Goal: Information Seeking & Learning: Find specific fact

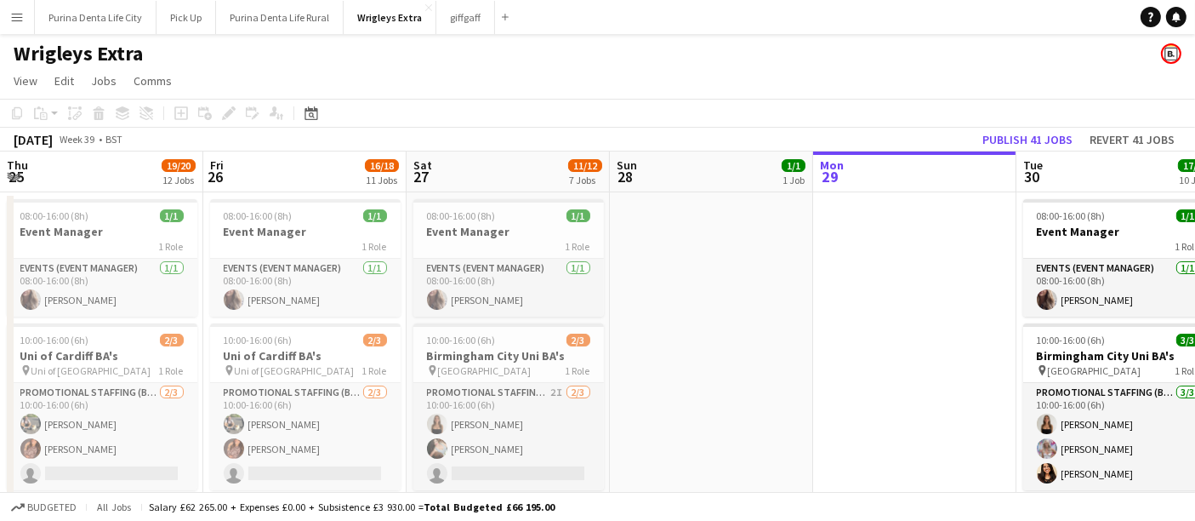
scroll to position [0, 406]
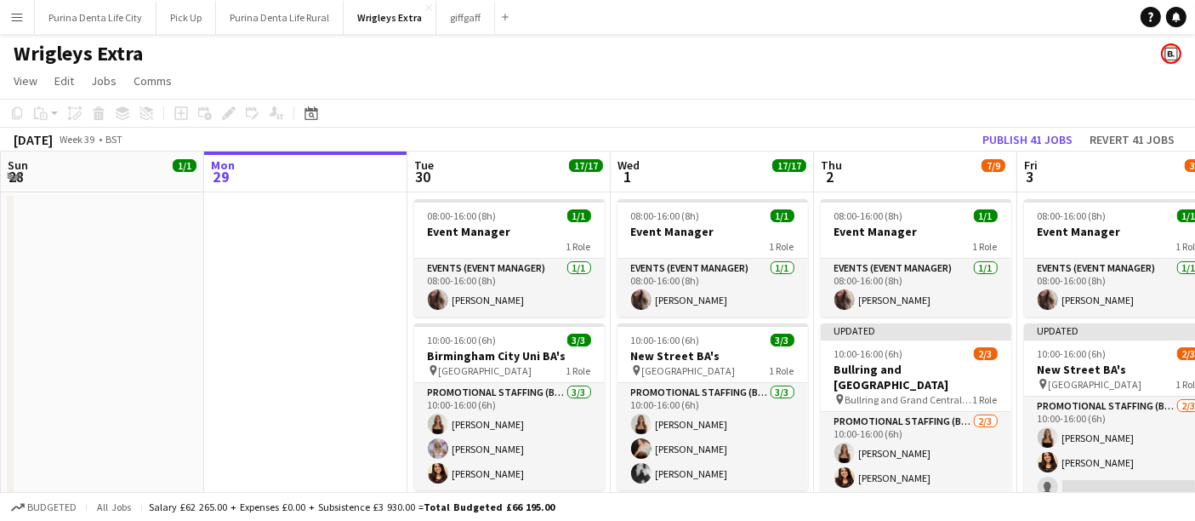
click at [13, 30] on button "Menu" at bounding box center [17, 17] width 34 height 34
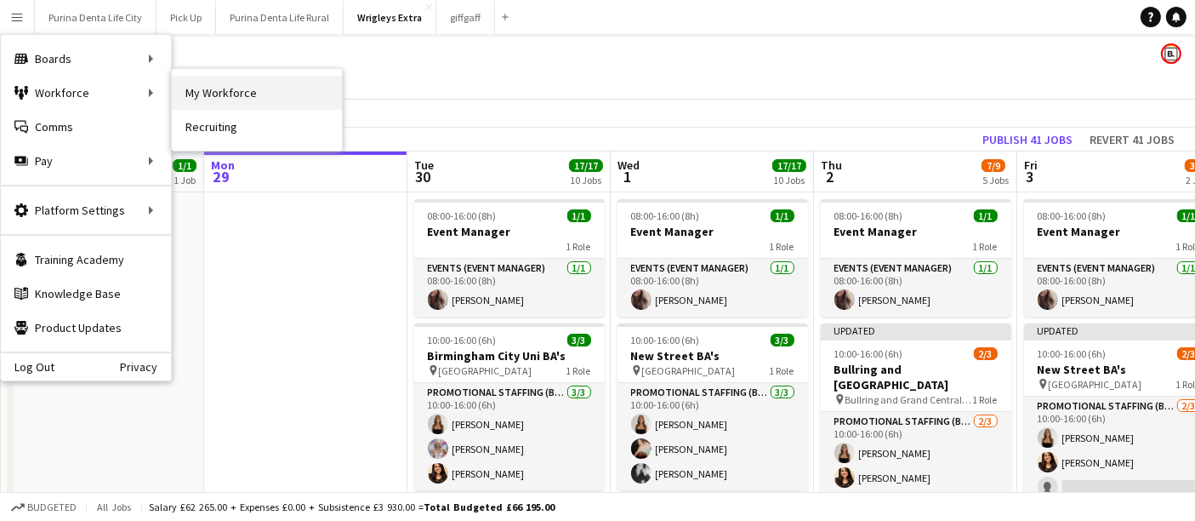
click at [210, 99] on link "My Workforce" at bounding box center [257, 93] width 170 height 34
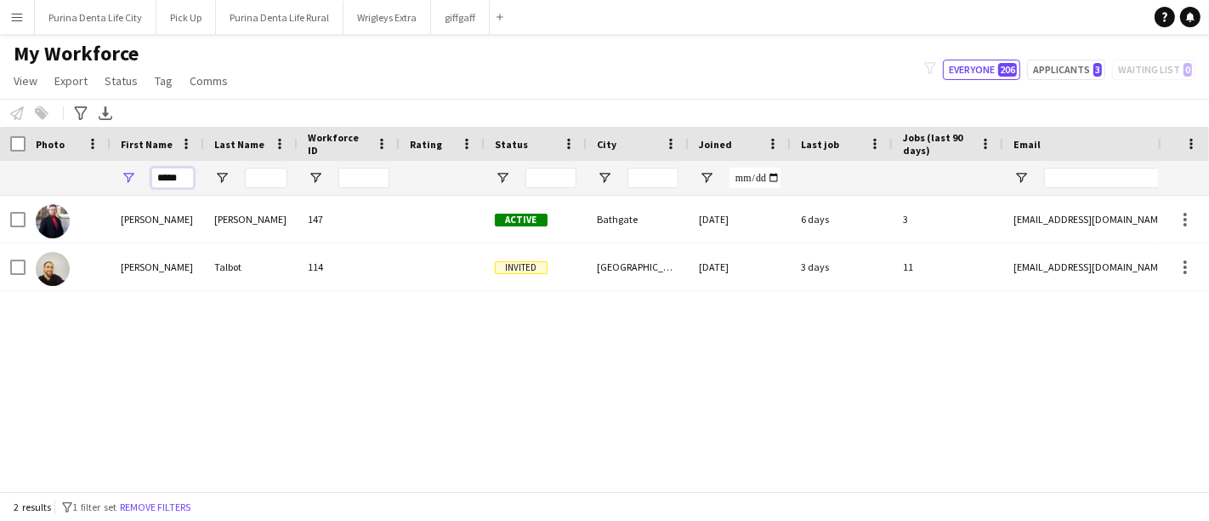
click at [168, 170] on input "*****" at bounding box center [172, 178] width 43 height 20
type input "***"
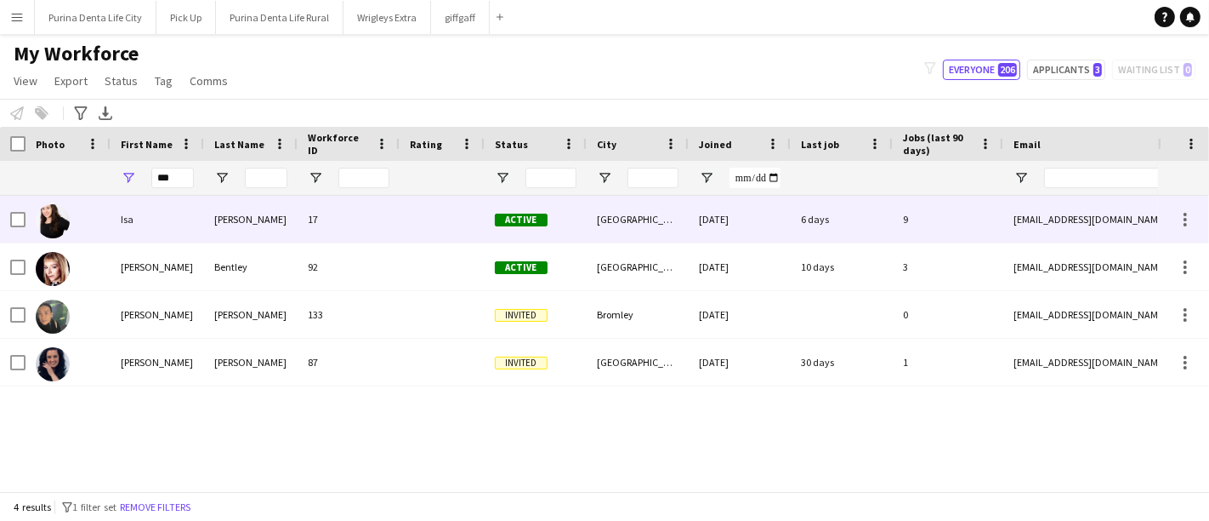
click at [206, 208] on div "Morais" at bounding box center [251, 219] width 94 height 47
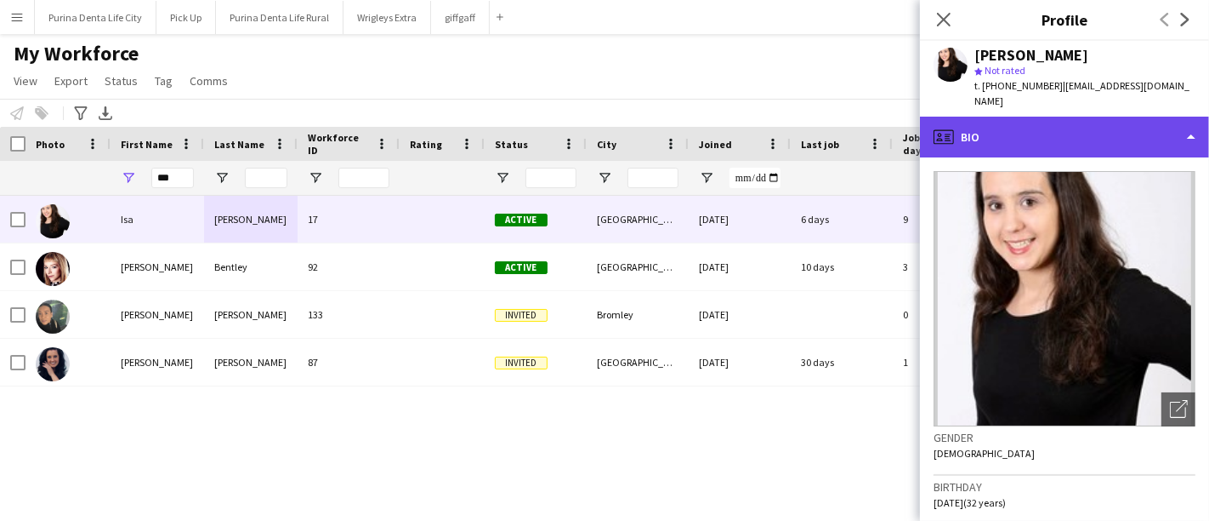
click at [1145, 117] on div "profile Bio" at bounding box center [1064, 137] width 289 height 41
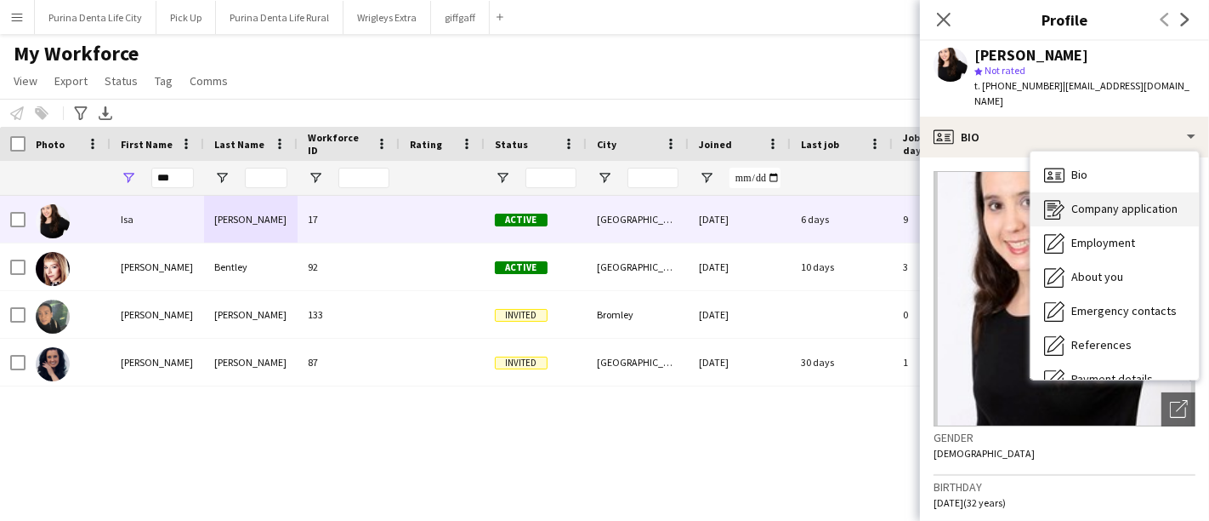
click at [1134, 201] on span "Company application" at bounding box center [1125, 208] width 106 height 15
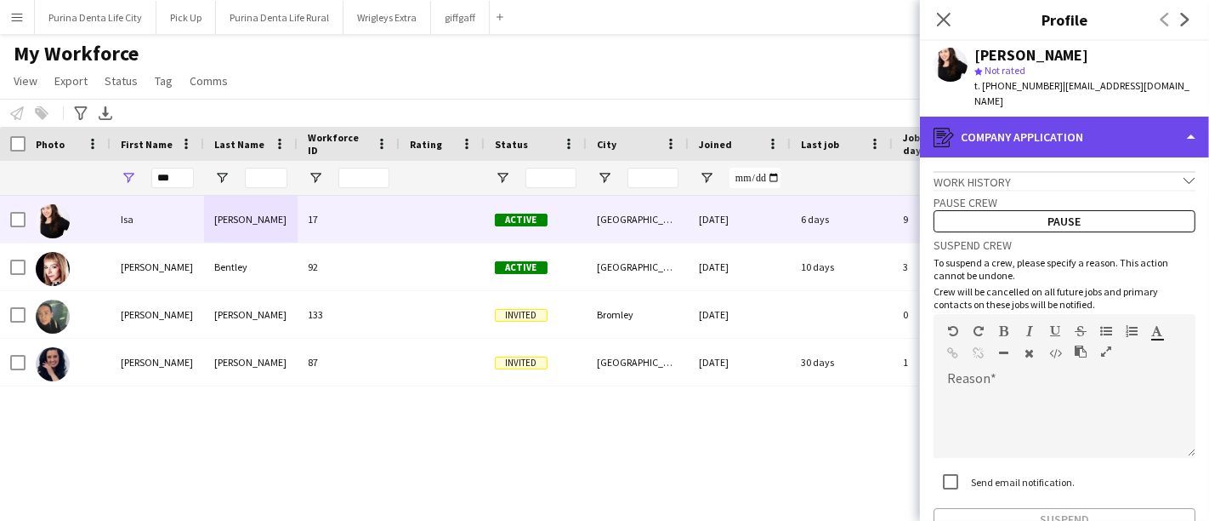
click at [1124, 118] on div "register Company application" at bounding box center [1064, 137] width 289 height 41
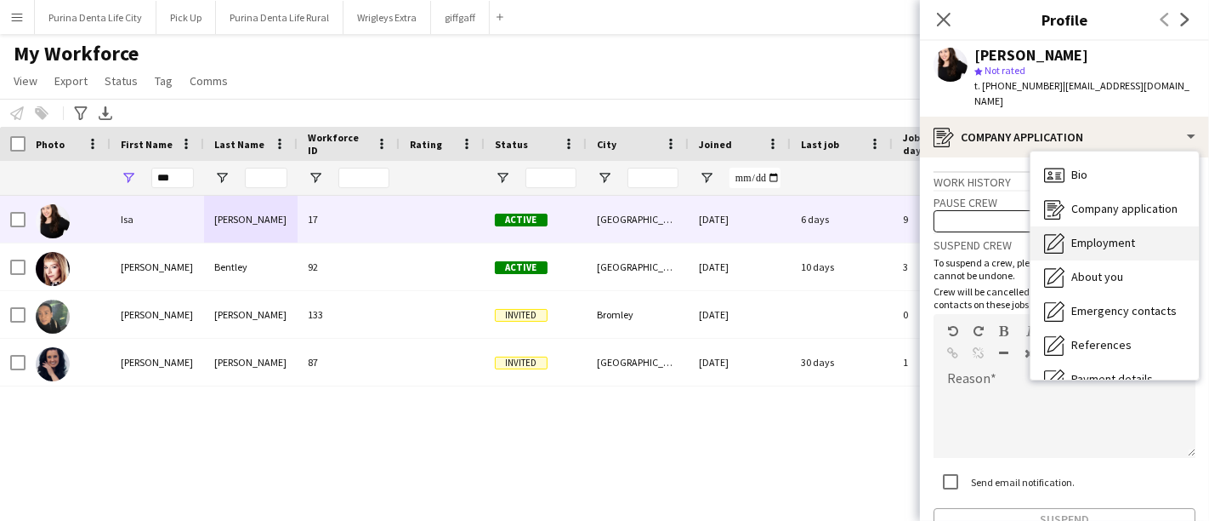
click at [1120, 237] on div "Employment Employment" at bounding box center [1115, 243] width 168 height 34
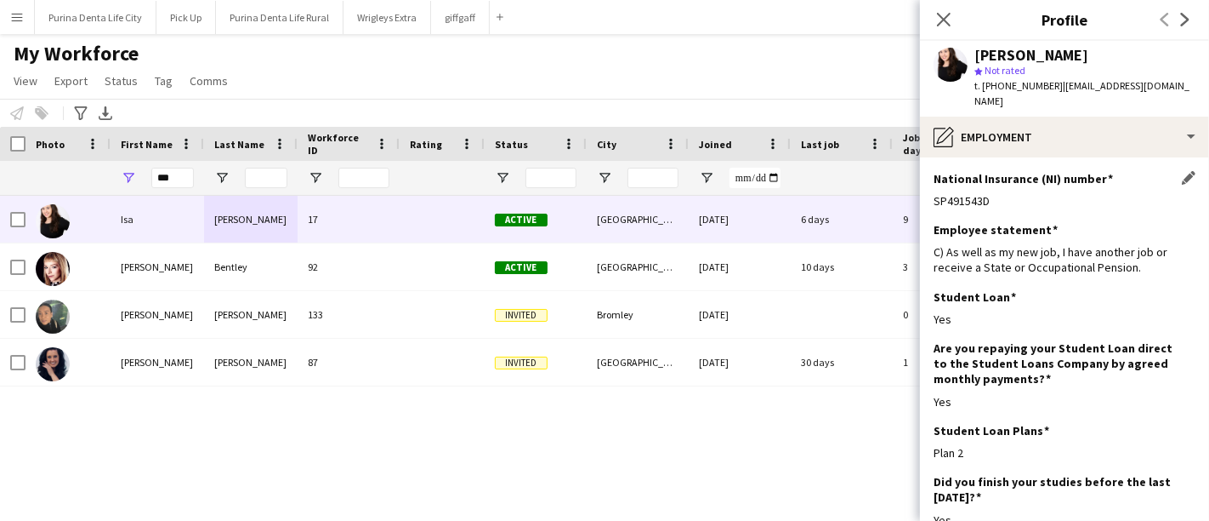
drag, startPoint x: 1005, startPoint y: 182, endPoint x: 934, endPoint y: 180, distance: 71.5
click at [934, 193] on div "SP491543D" at bounding box center [1065, 200] width 262 height 15
copy div "SP491543D"
click at [943, 26] on icon "Close pop-in" at bounding box center [944, 19] width 16 height 16
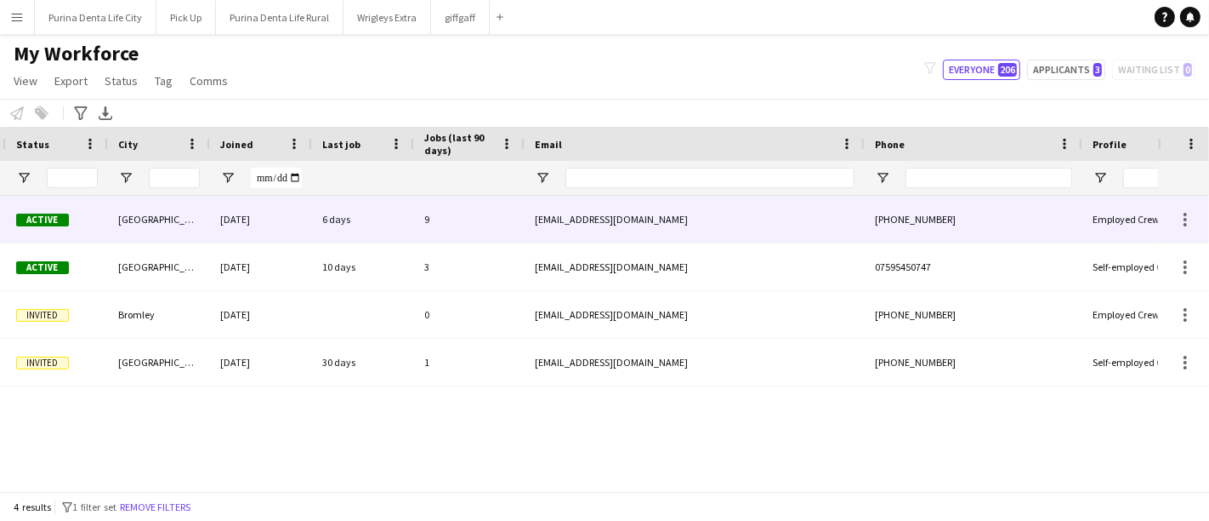
scroll to position [0, 548]
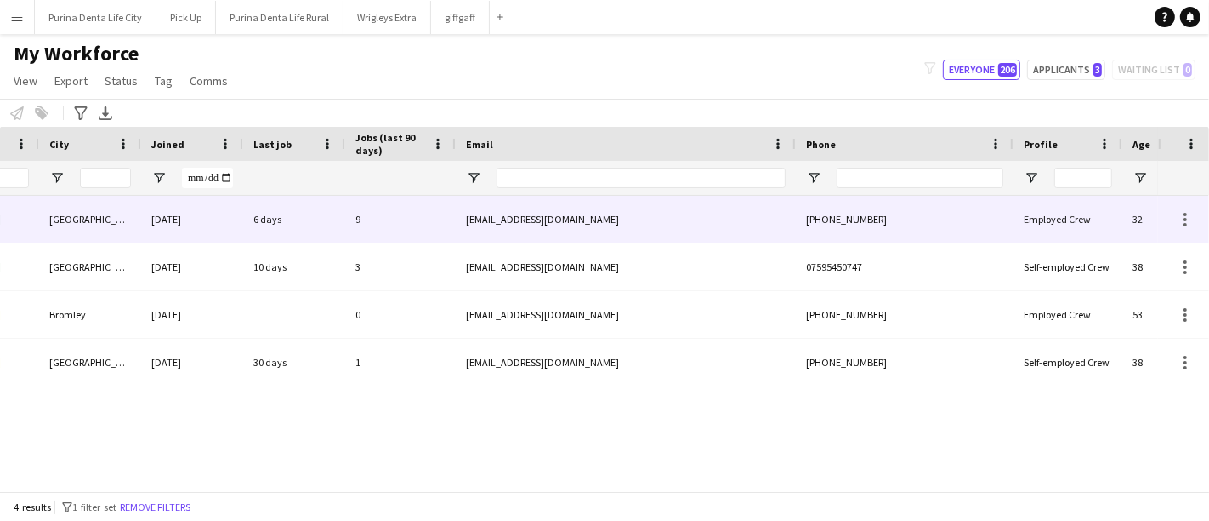
click at [1196, 226] on div at bounding box center [1183, 219] width 51 height 47
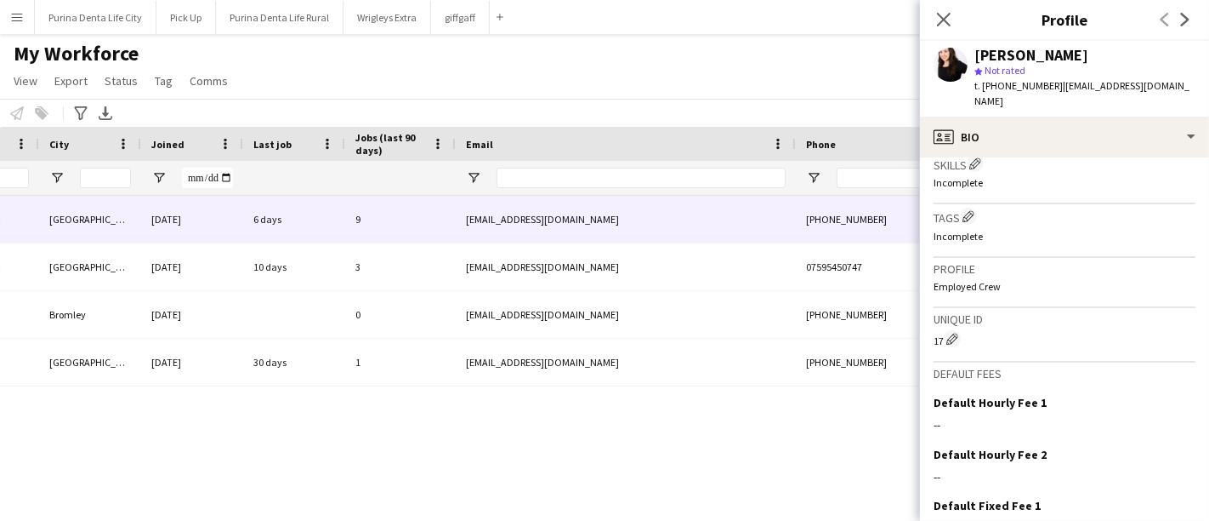
scroll to position [631, 0]
click at [13, 10] on app-icon "Menu" at bounding box center [17, 17] width 14 height 14
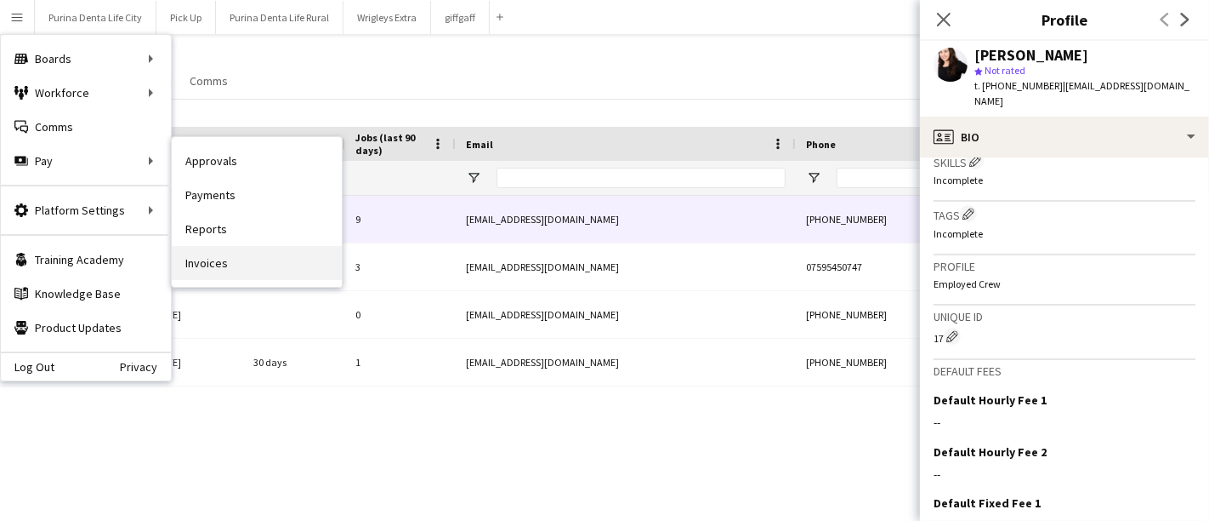
click at [247, 264] on link "Invoices" at bounding box center [257, 263] width 170 height 34
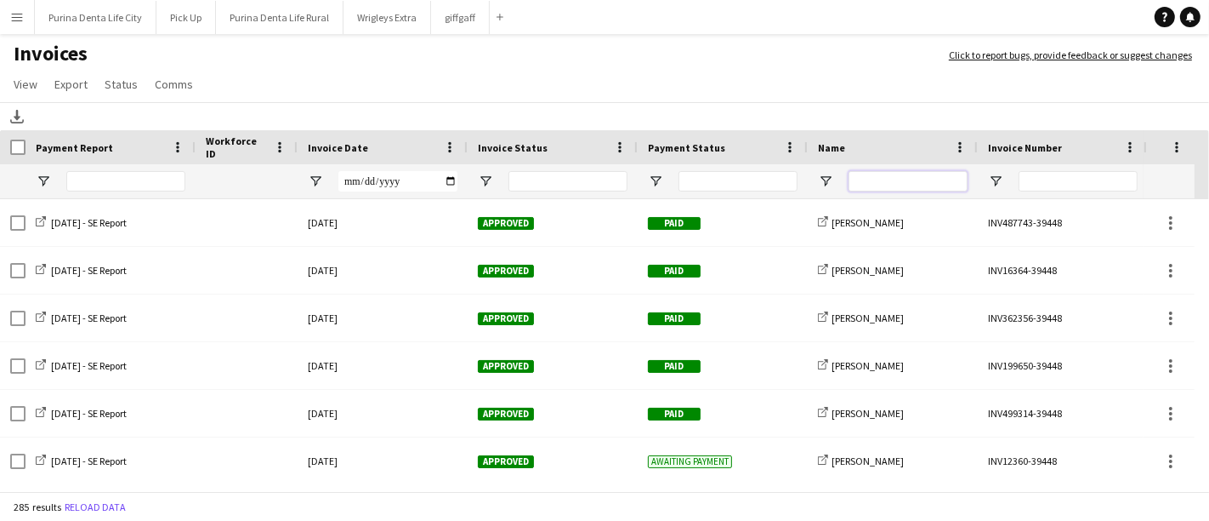
click at [878, 179] on input "Name Filter Input" at bounding box center [908, 181] width 119 height 20
type input "***"
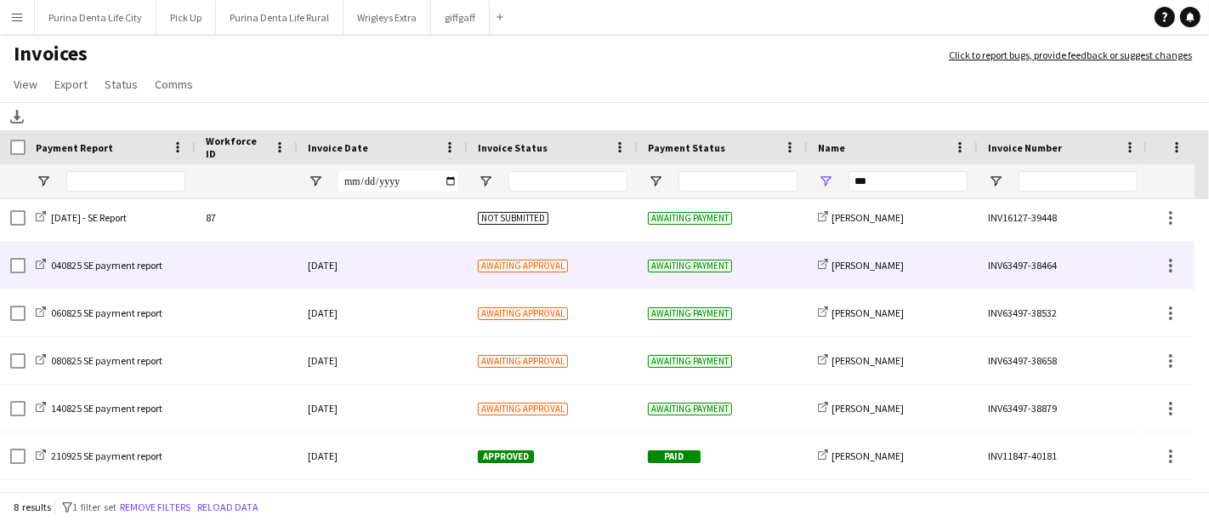
click at [621, 272] on div "Awaiting approval" at bounding box center [553, 265] width 170 height 47
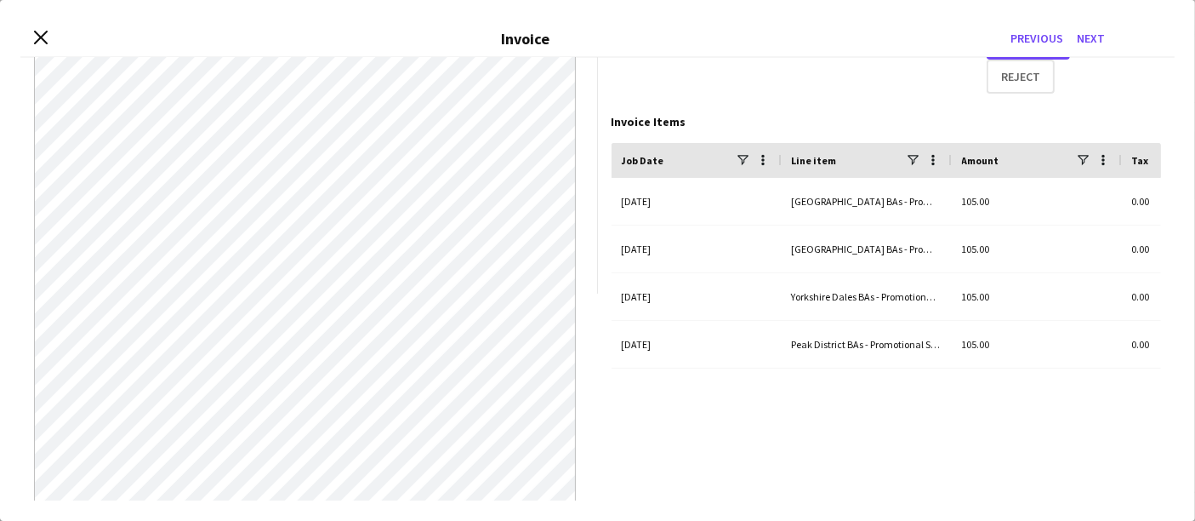
click at [50, 29] on div "Close invoice dialog Invoice Previous Next" at bounding box center [597, 38] width 1154 height 37
click at [38, 42] on icon "Close invoice dialog" at bounding box center [40, 37] width 16 height 16
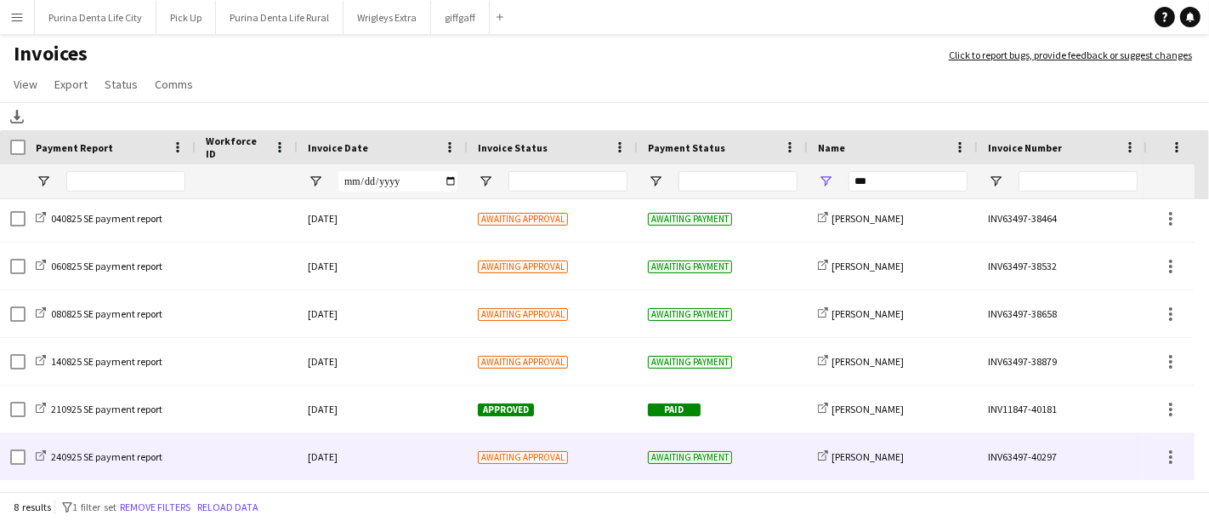
click at [558, 450] on span "Awaiting approval" at bounding box center [523, 456] width 90 height 13
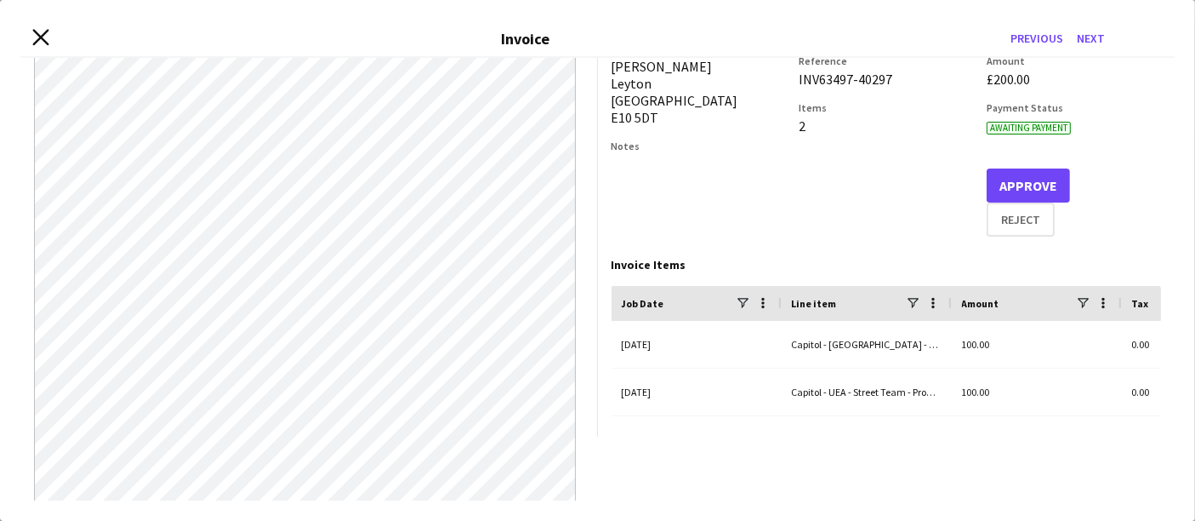
click at [41, 35] on icon "Close invoice dialog" at bounding box center [40, 37] width 16 height 16
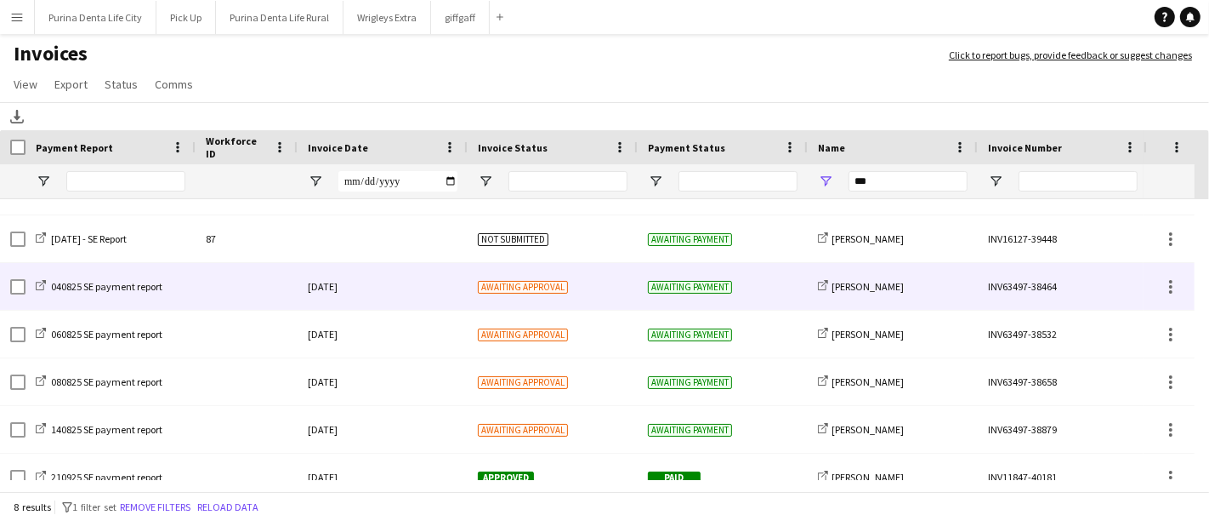
click at [566, 279] on div "Awaiting approval" at bounding box center [553, 286] width 170 height 47
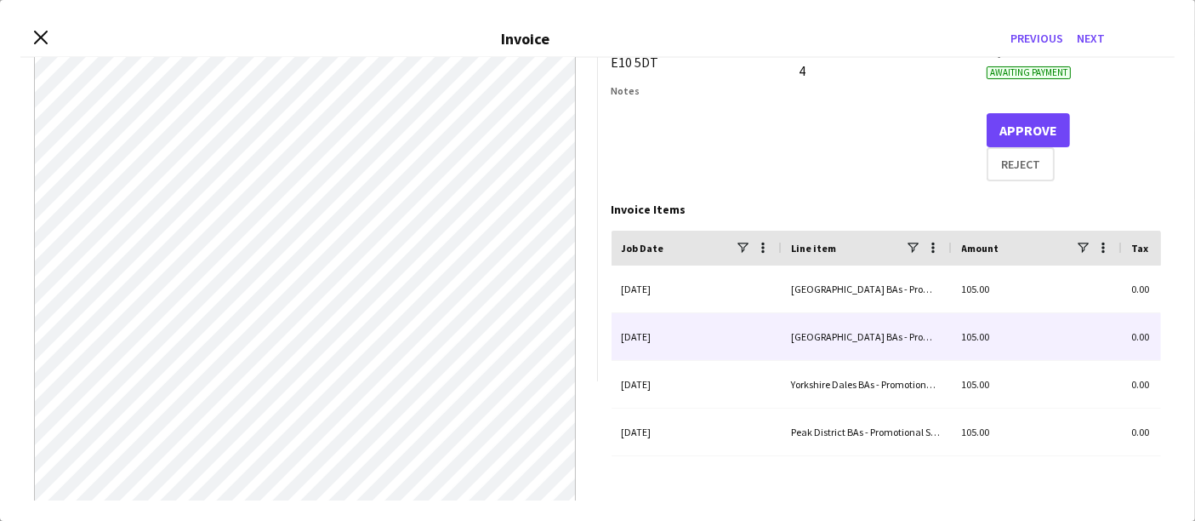
click at [882, 338] on div "Lake District BAs - Promotional Staffing (Brand Ambassadors) (salary)" at bounding box center [867, 336] width 170 height 47
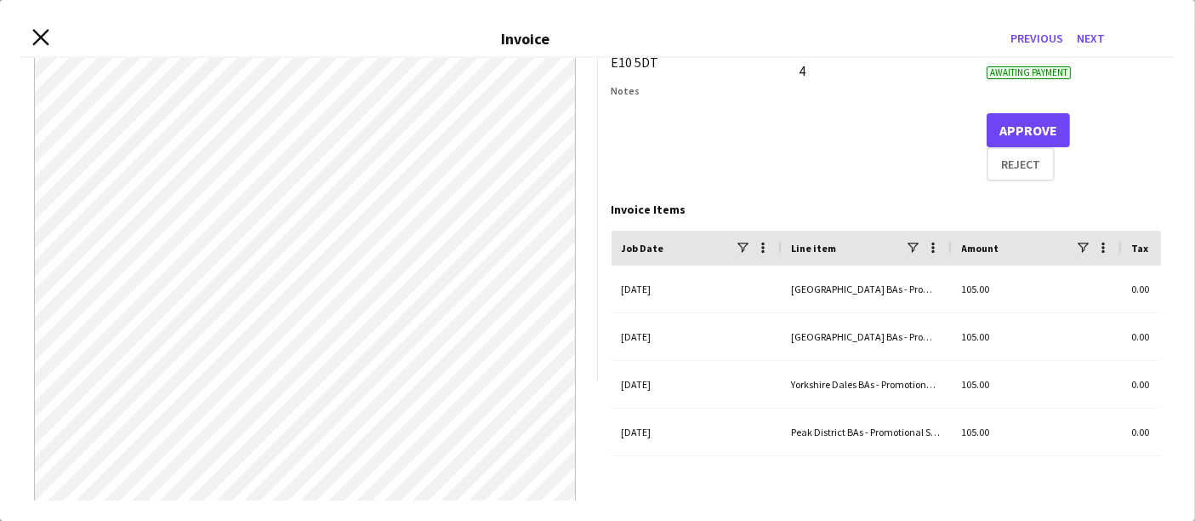
click at [43, 37] on icon "Close invoice dialog" at bounding box center [40, 37] width 16 height 16
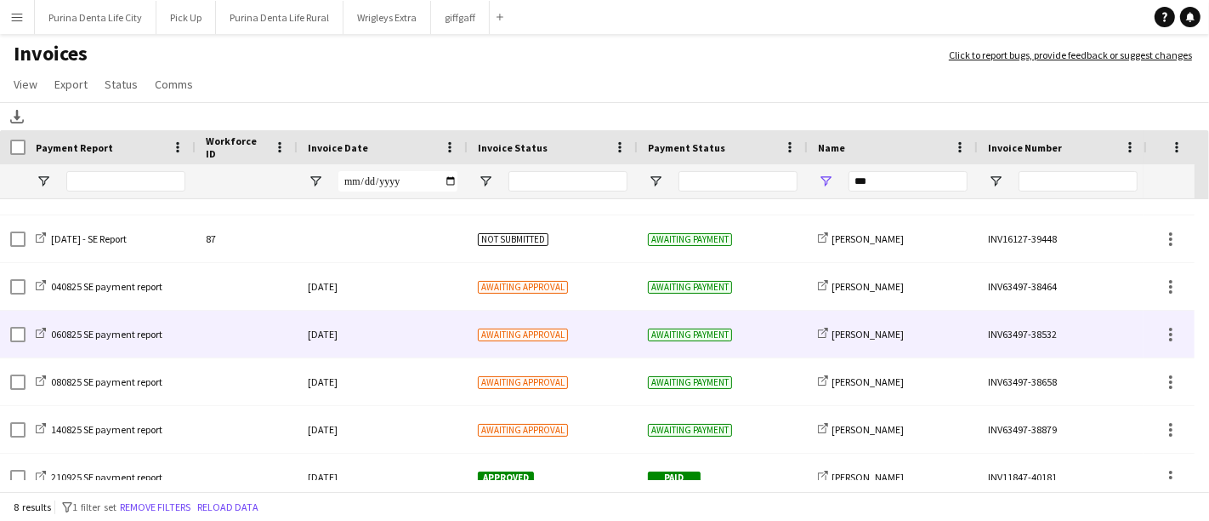
click at [430, 340] on div "[DATE]" at bounding box center [383, 333] width 170 height 47
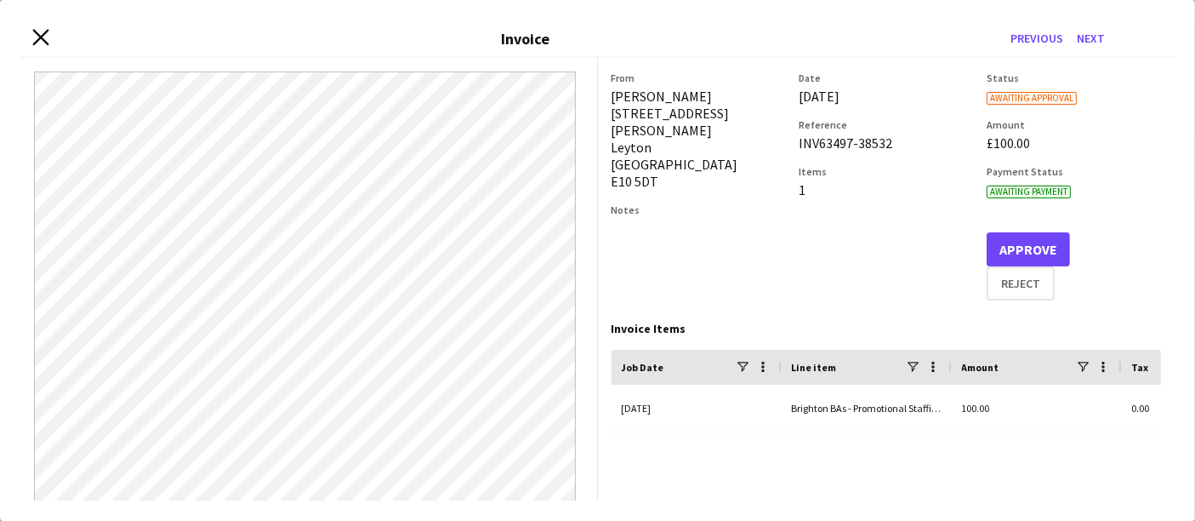
click at [39, 38] on icon at bounding box center [40, 37] width 16 height 16
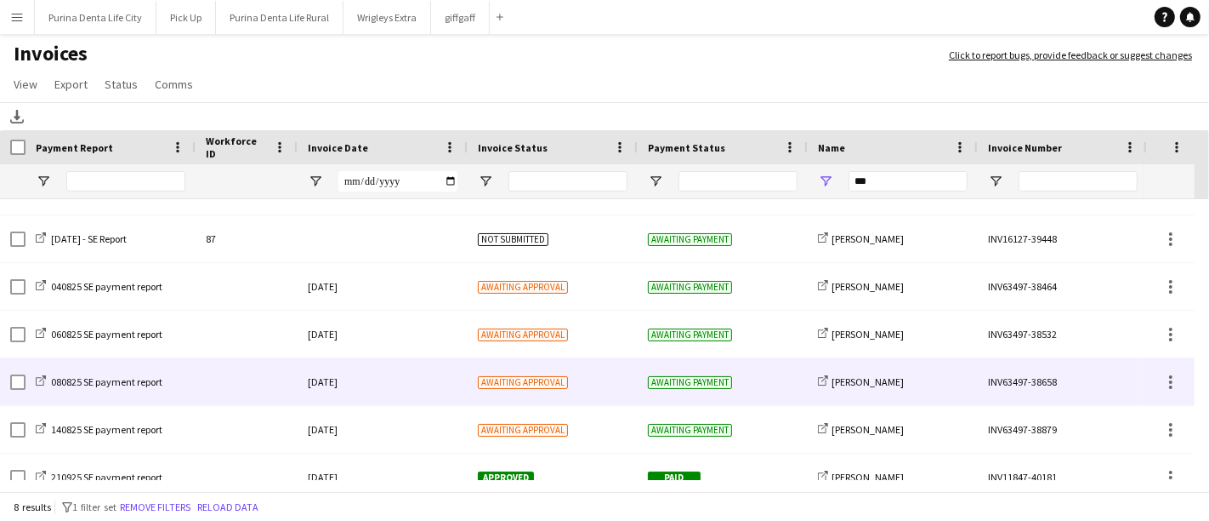
click at [391, 385] on div "[DATE]" at bounding box center [383, 381] width 170 height 47
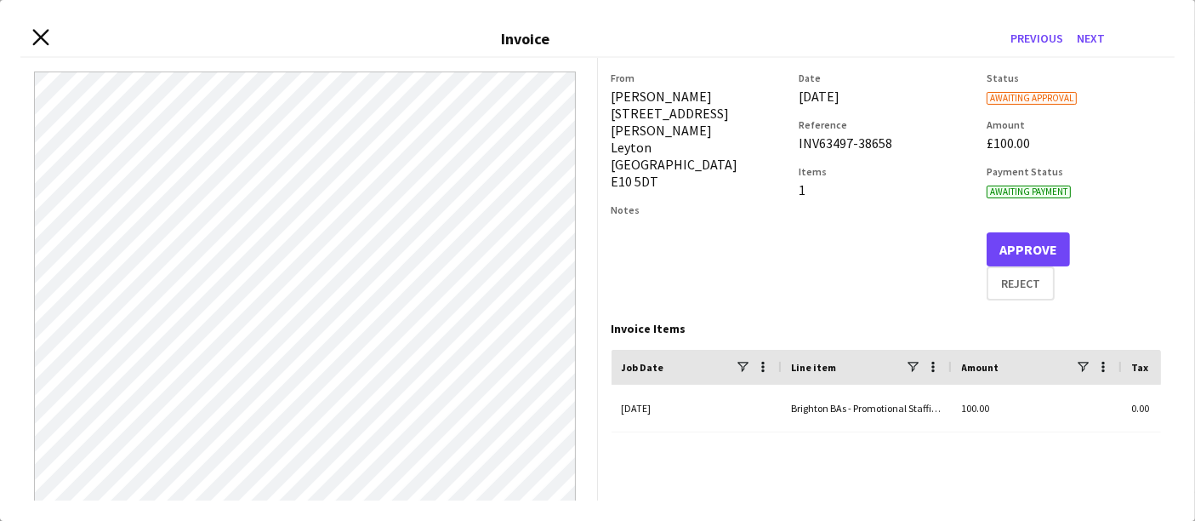
click at [38, 37] on icon "Close invoice dialog" at bounding box center [40, 37] width 16 height 16
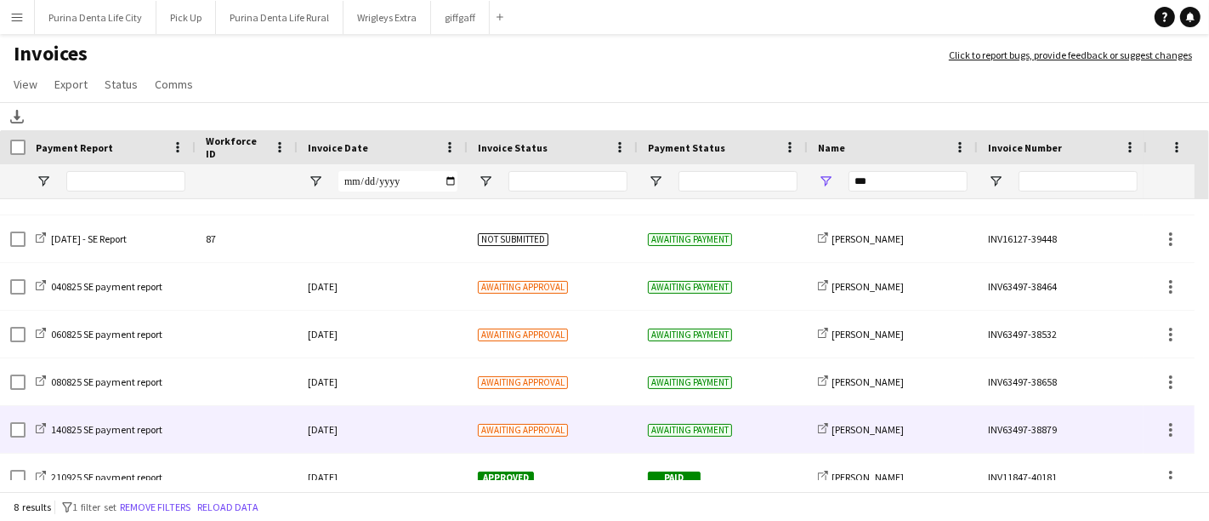
click at [432, 427] on div "[DATE]" at bounding box center [383, 429] width 170 height 47
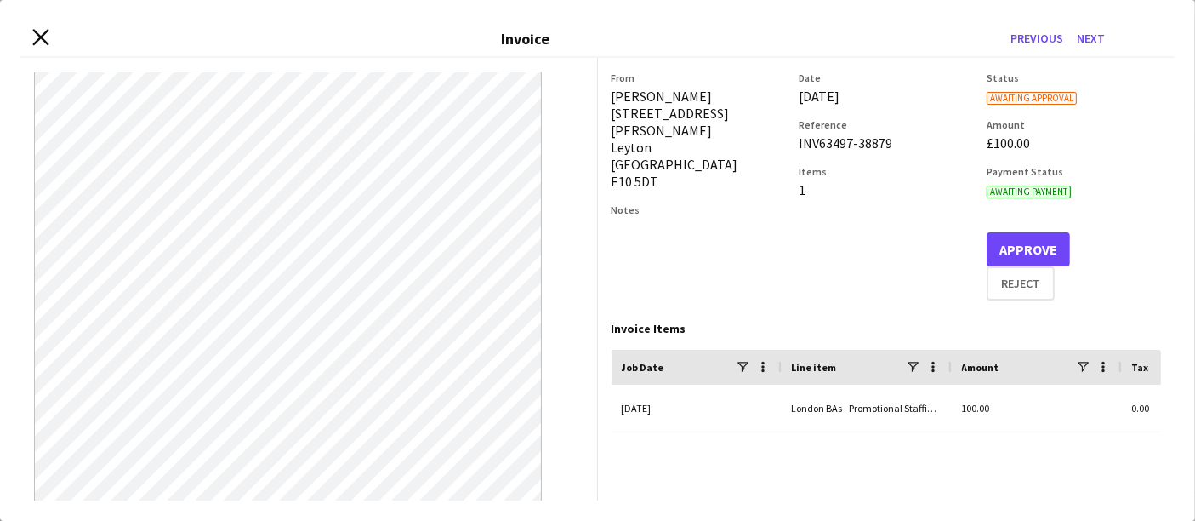
click at [44, 36] on icon "Close invoice dialog" at bounding box center [40, 37] width 16 height 16
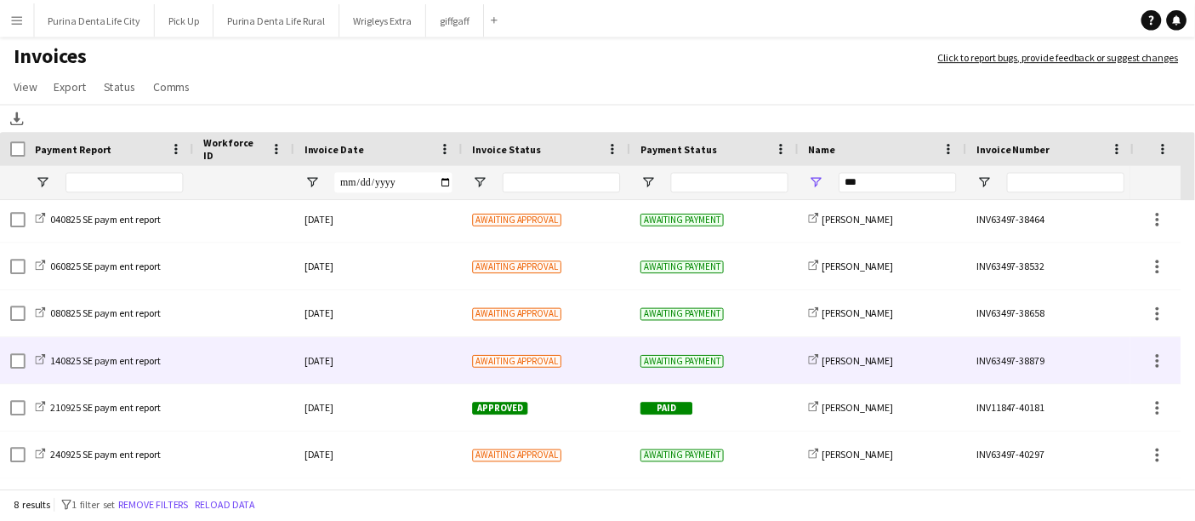
scroll to position [100, 0]
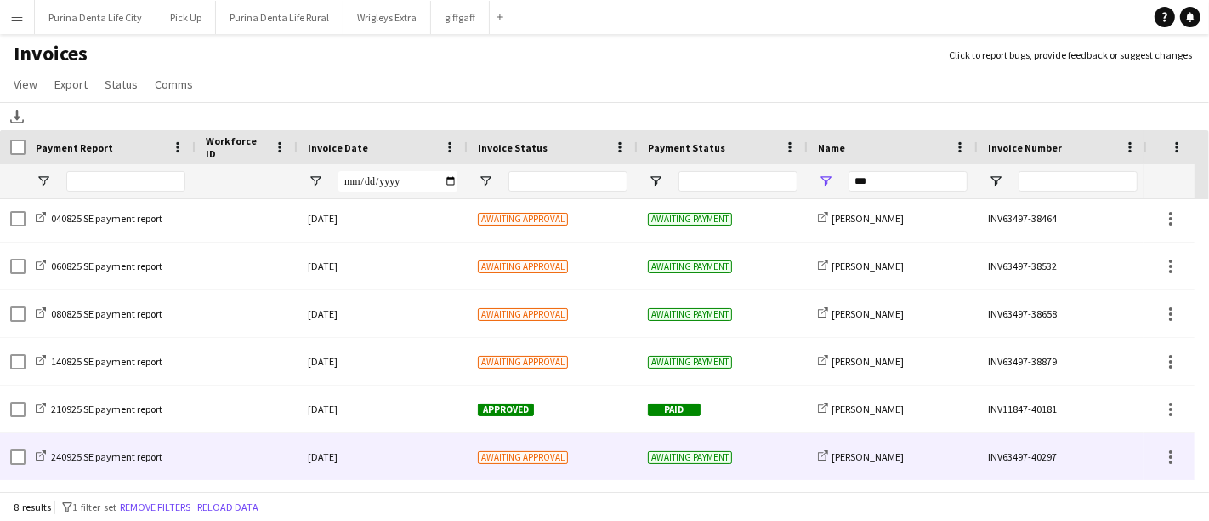
click at [466, 448] on div "[DATE]" at bounding box center [383, 456] width 170 height 47
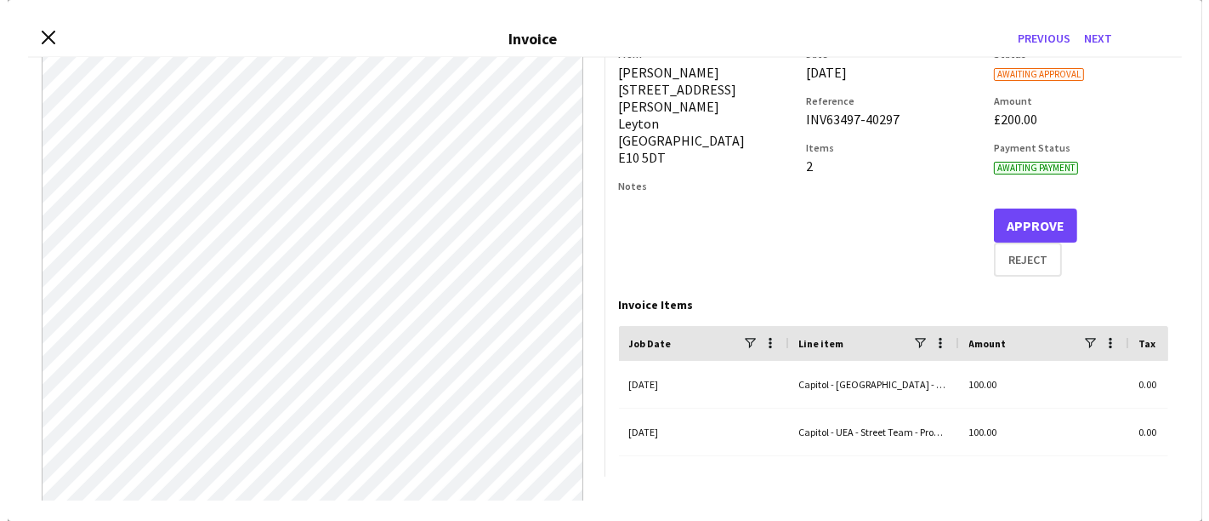
scroll to position [22, 0]
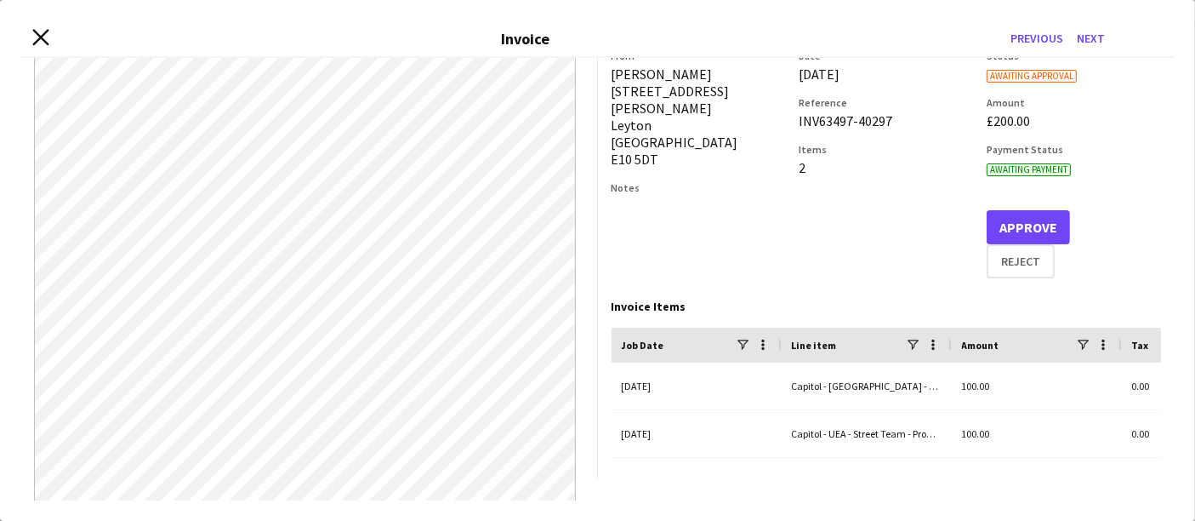
click at [41, 35] on icon "Close invoice dialog" at bounding box center [40, 37] width 16 height 16
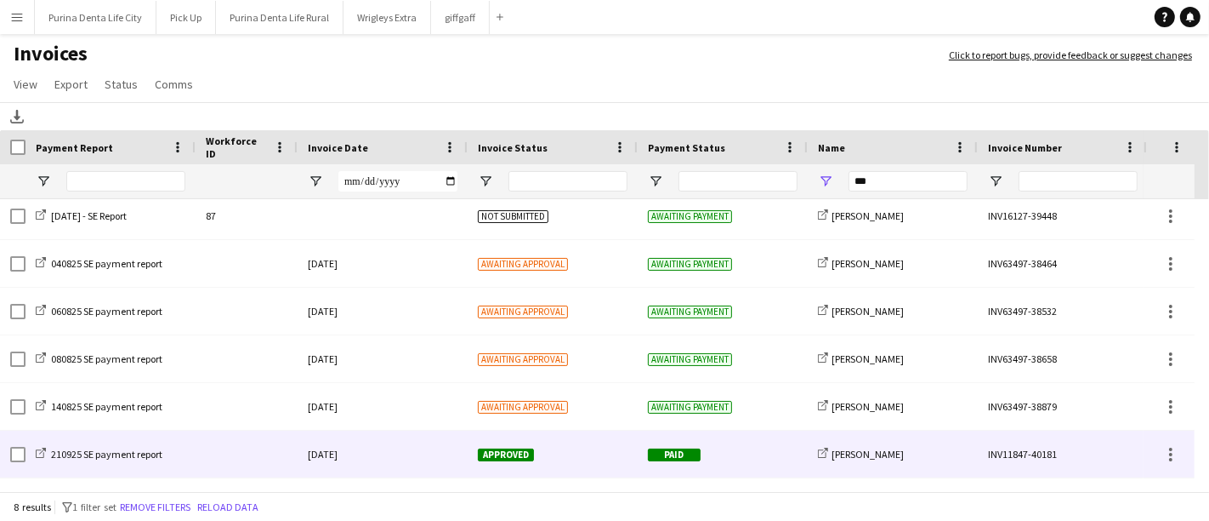
scroll to position [54, 0]
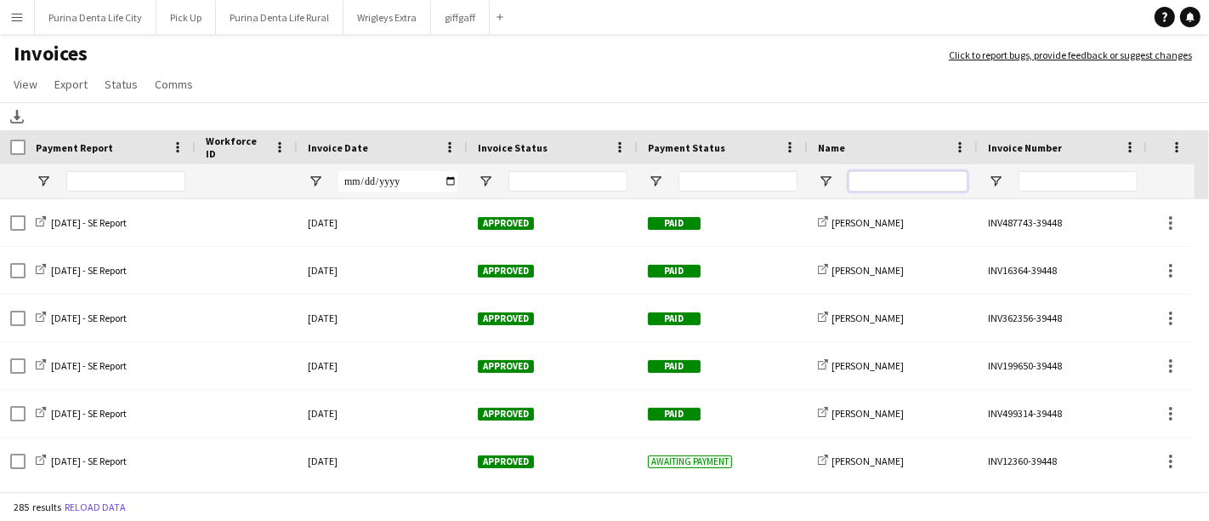
click at [884, 181] on input "Name Filter Input" at bounding box center [908, 181] width 119 height 20
type input "***"
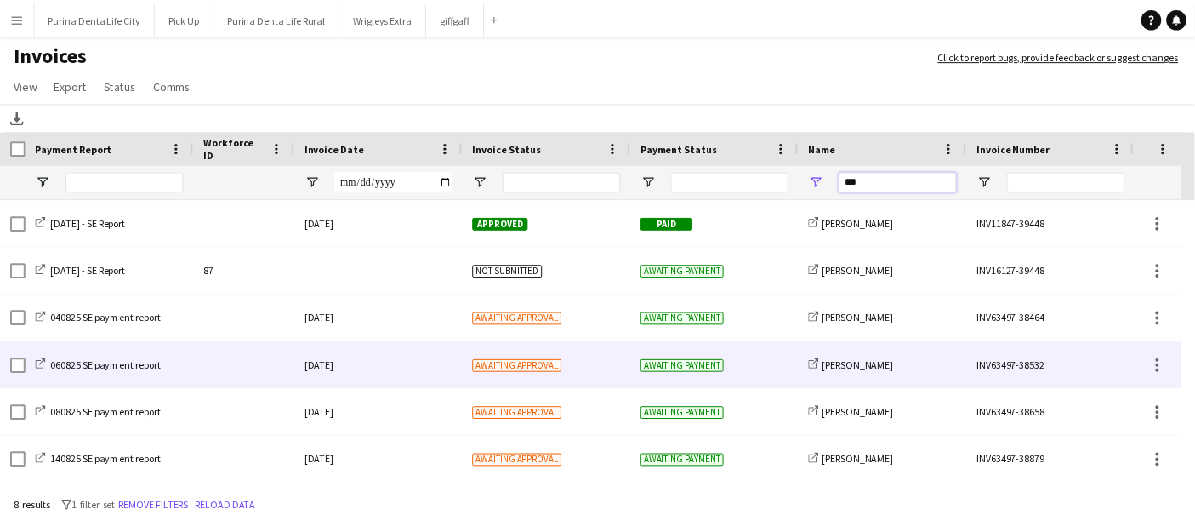
scroll to position [100, 0]
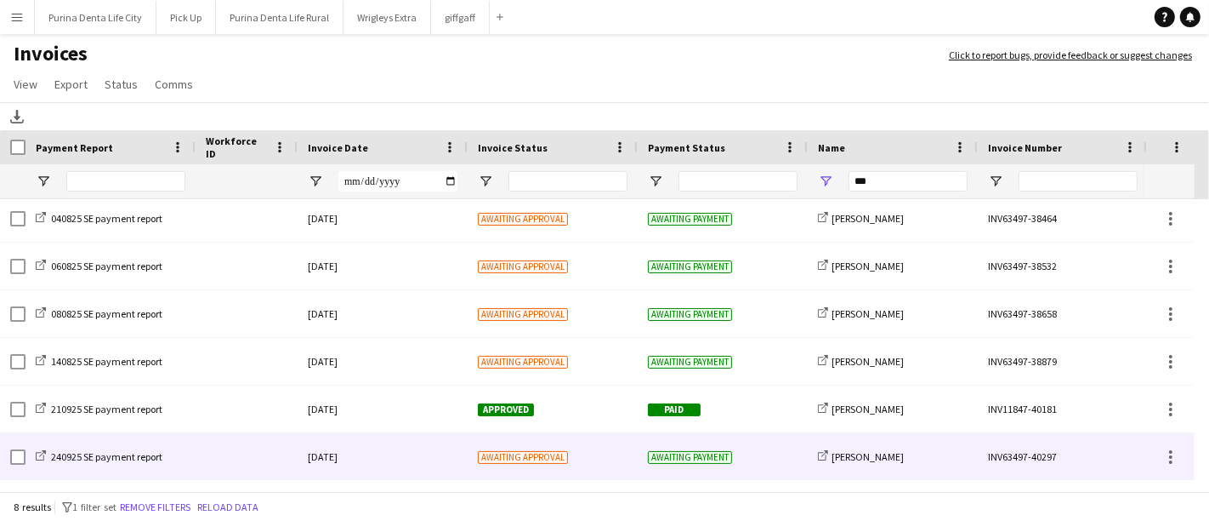
click at [538, 451] on span "Awaiting approval" at bounding box center [523, 457] width 90 height 13
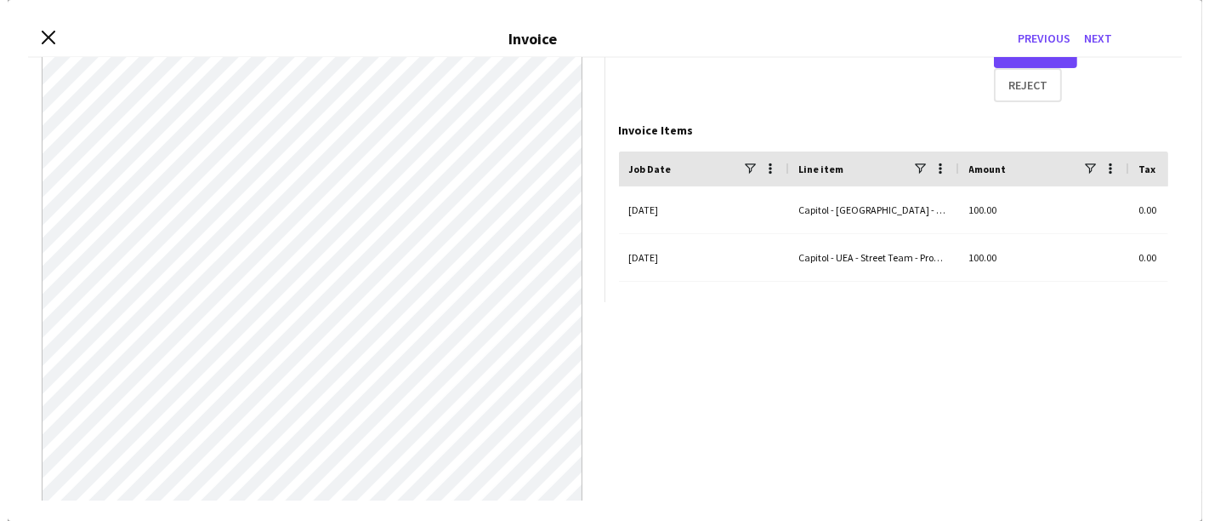
scroll to position [140, 0]
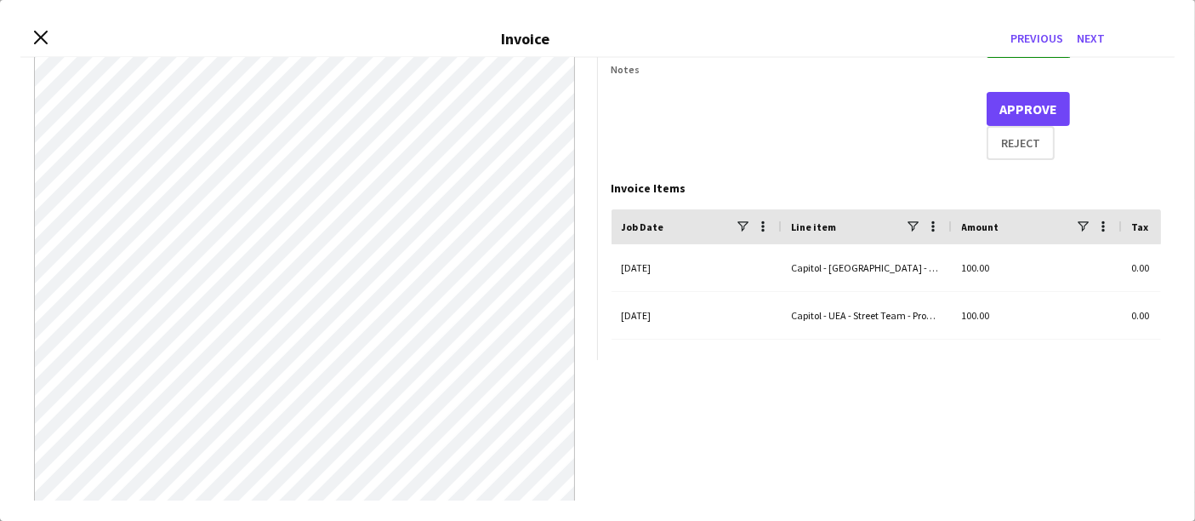
click at [29, 31] on div "Close invoice dialog Invoice Previous Next" at bounding box center [597, 38] width 1154 height 37
click at [38, 37] on icon at bounding box center [40, 37] width 16 height 16
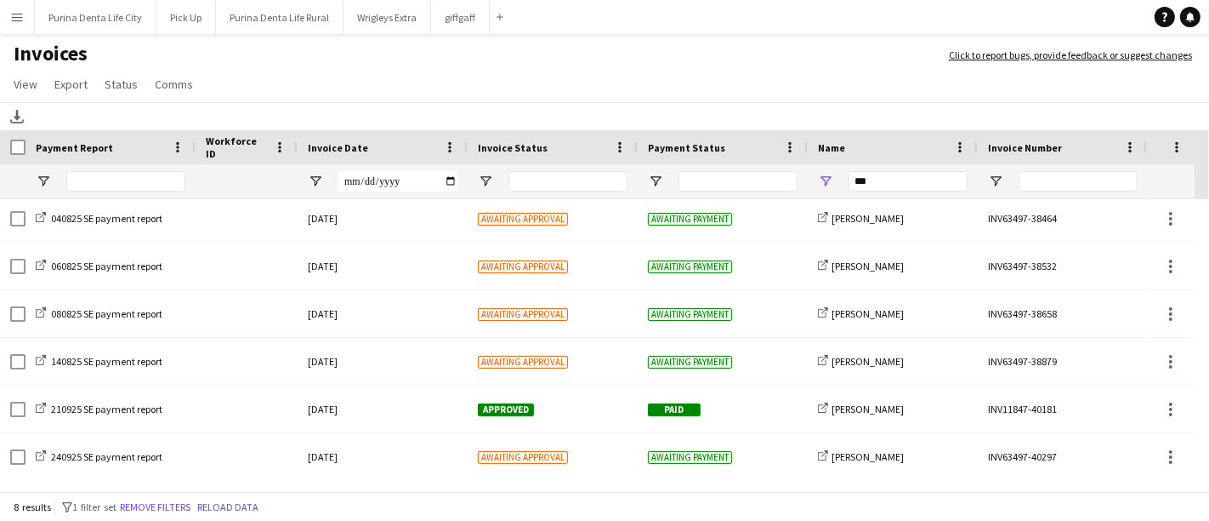
click at [11, 10] on app-icon "Menu" at bounding box center [17, 17] width 14 height 14
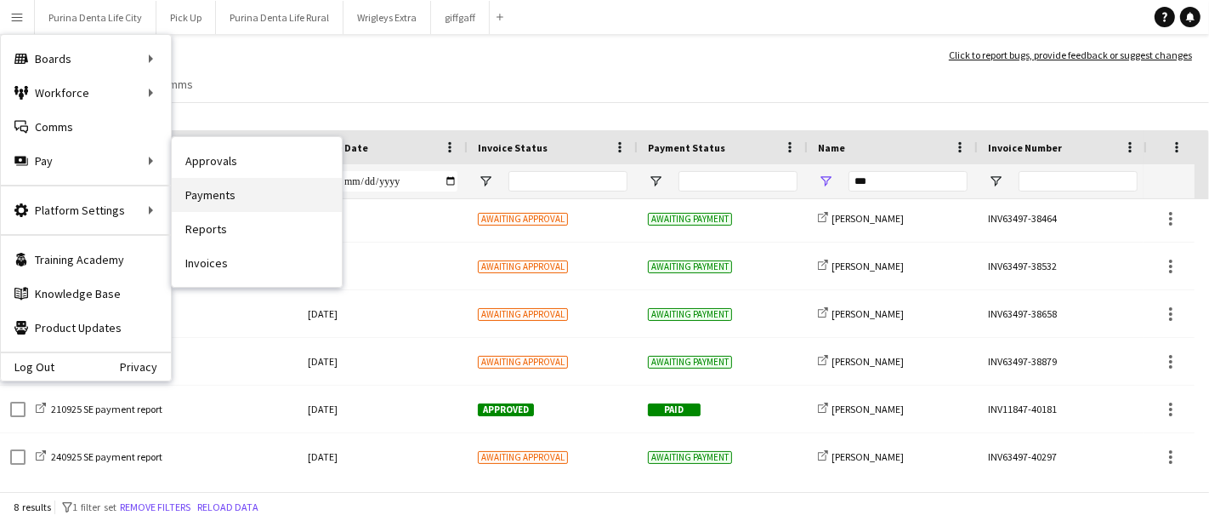
click at [242, 194] on link "Payments" at bounding box center [257, 195] width 170 height 34
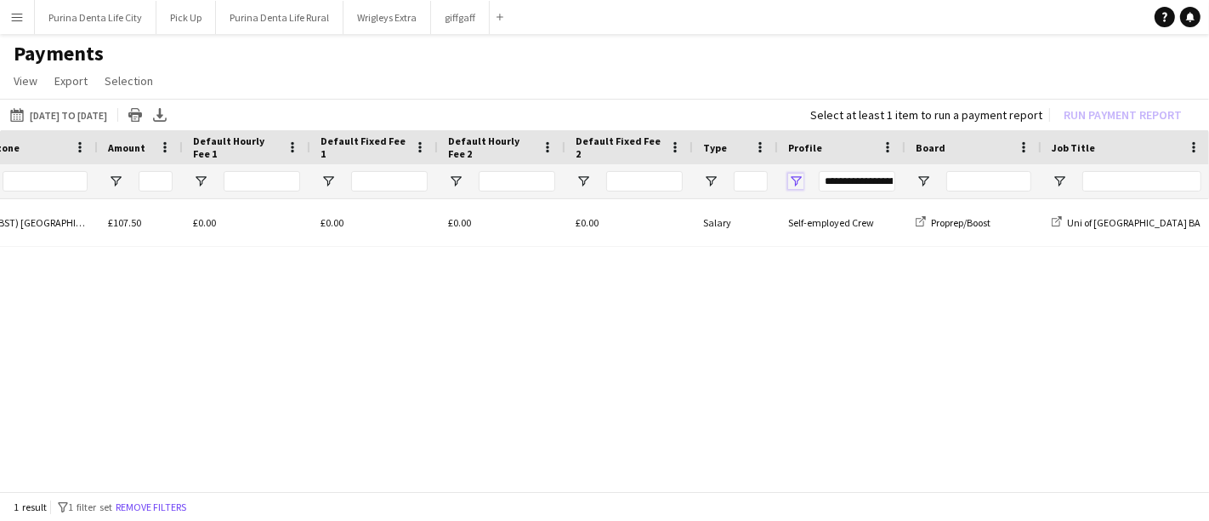
click at [794, 176] on span "Open Filter Menu" at bounding box center [795, 181] width 15 height 15
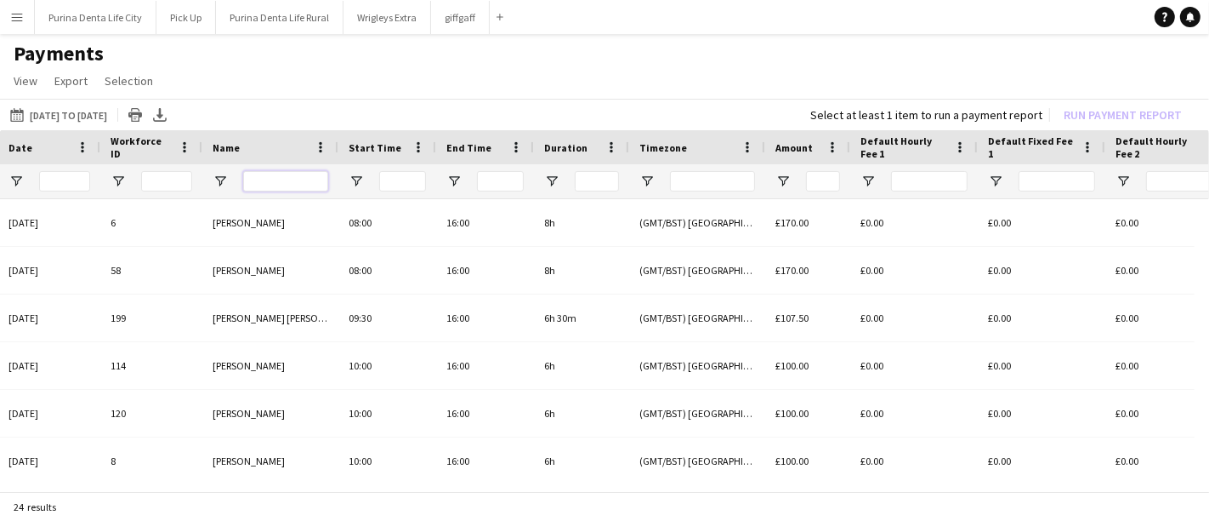
click at [281, 182] on input "Name Filter Input" at bounding box center [285, 181] width 85 height 20
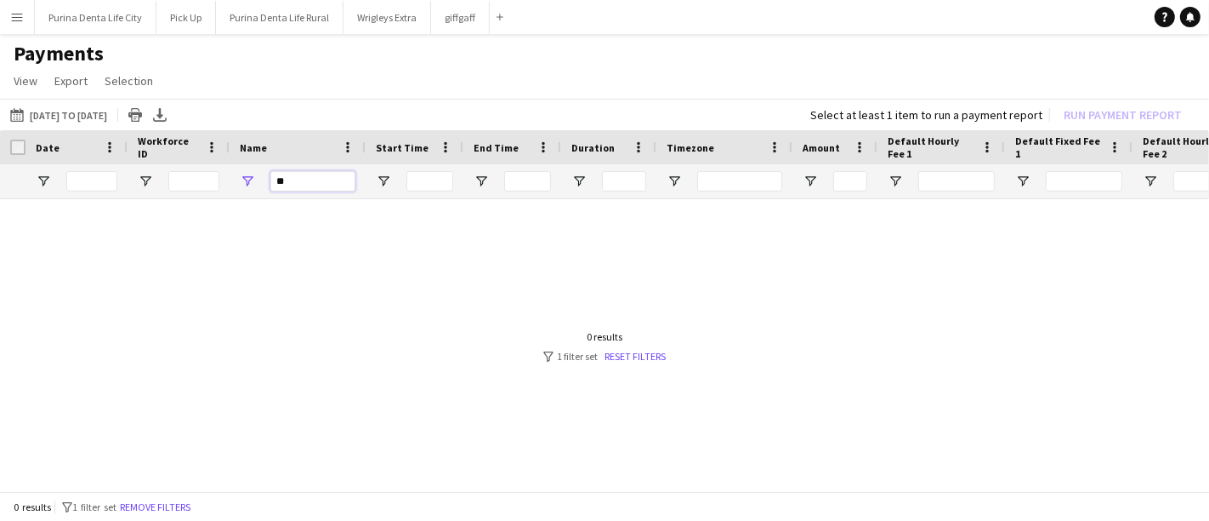
type input "*"
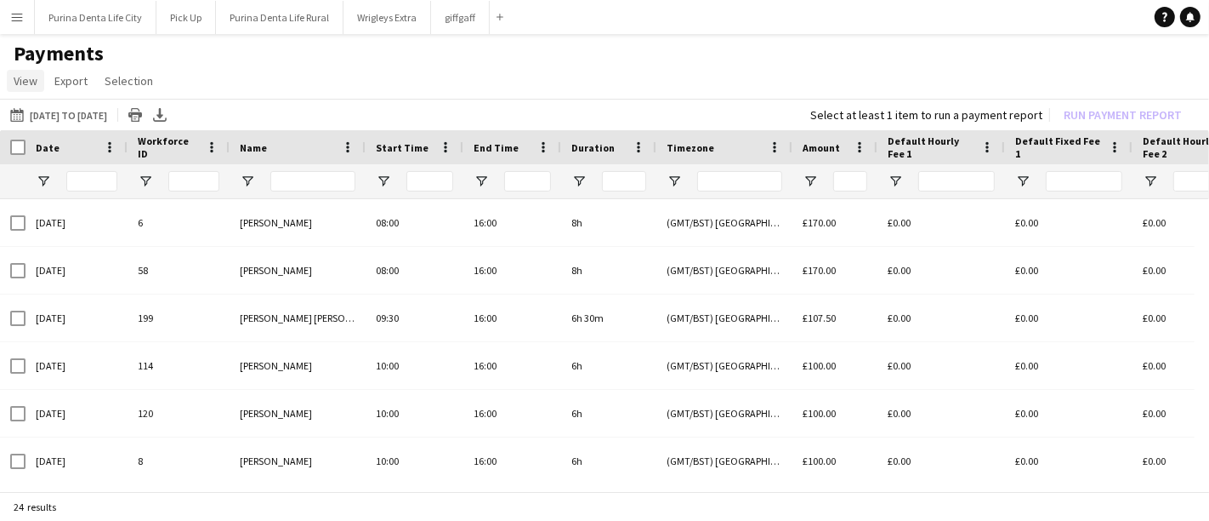
click at [17, 83] on span "View" at bounding box center [26, 80] width 24 height 15
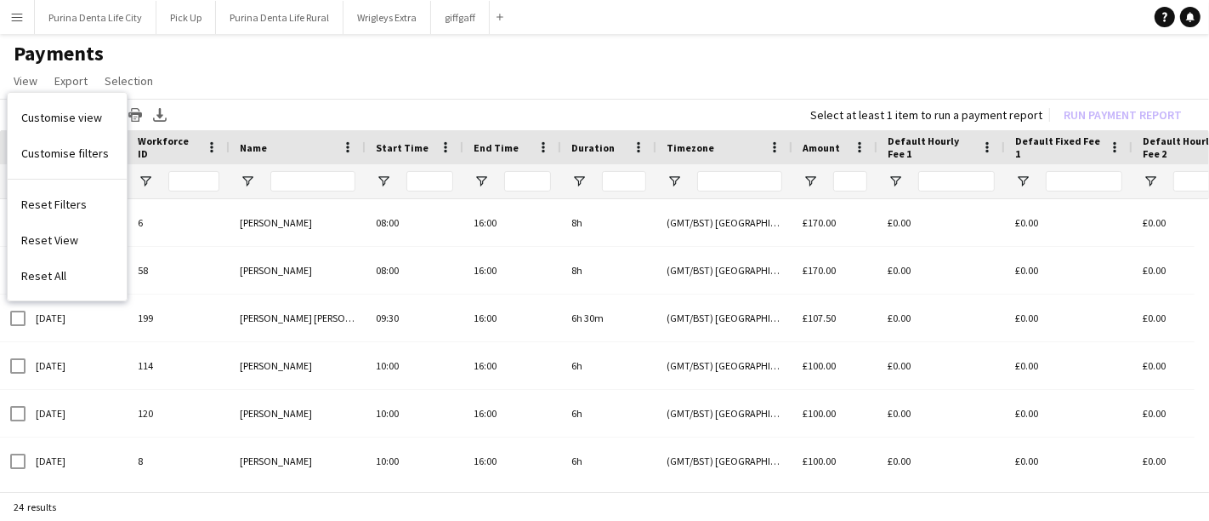
click at [9, 20] on button "Menu" at bounding box center [17, 17] width 34 height 34
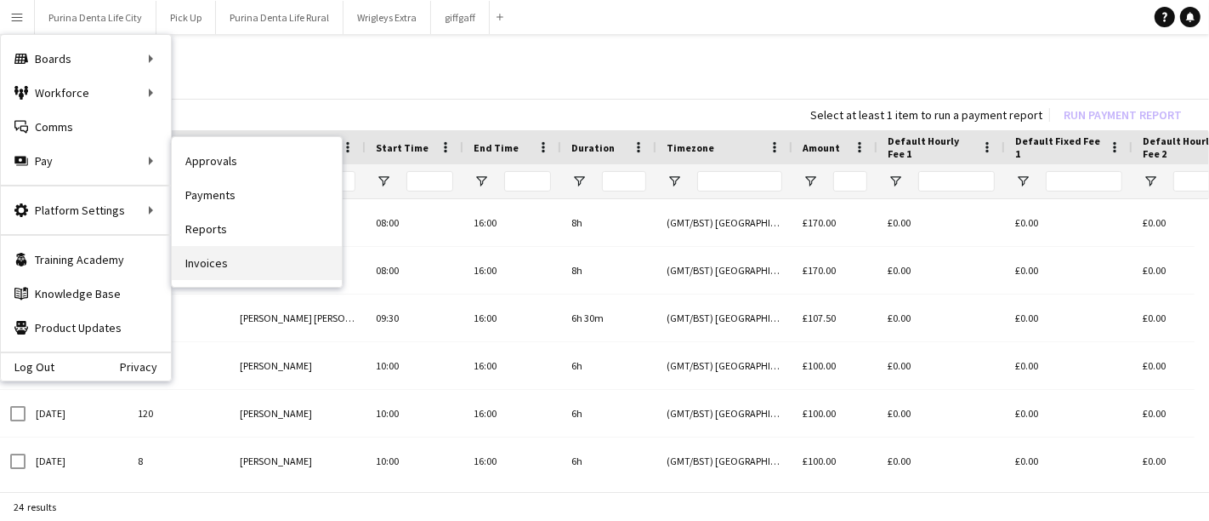
click at [228, 264] on link "Invoices" at bounding box center [257, 263] width 170 height 34
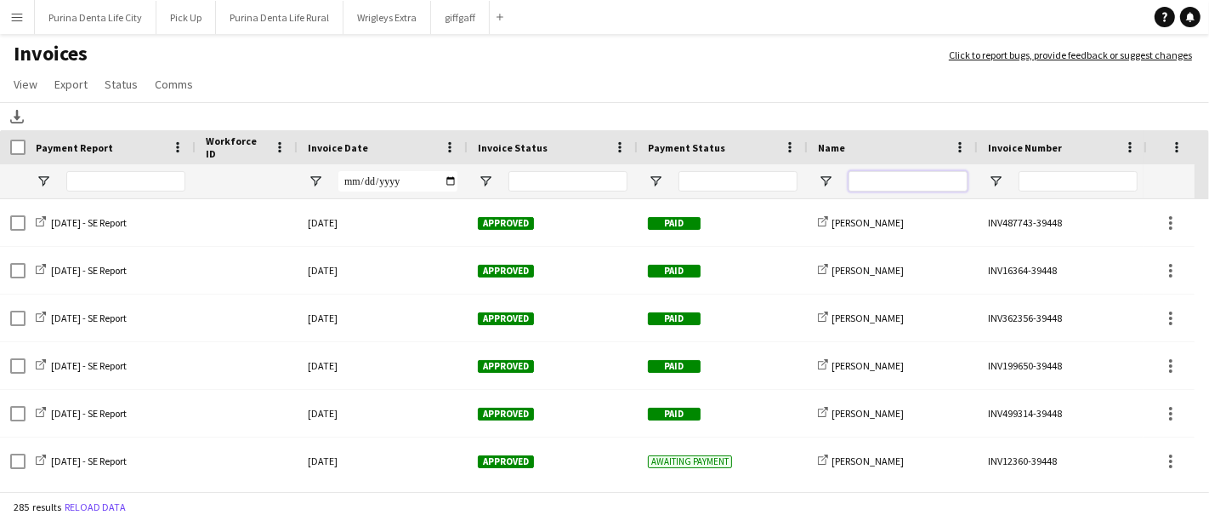
click at [882, 183] on input "Name Filter Input" at bounding box center [908, 181] width 119 height 20
type input "***"
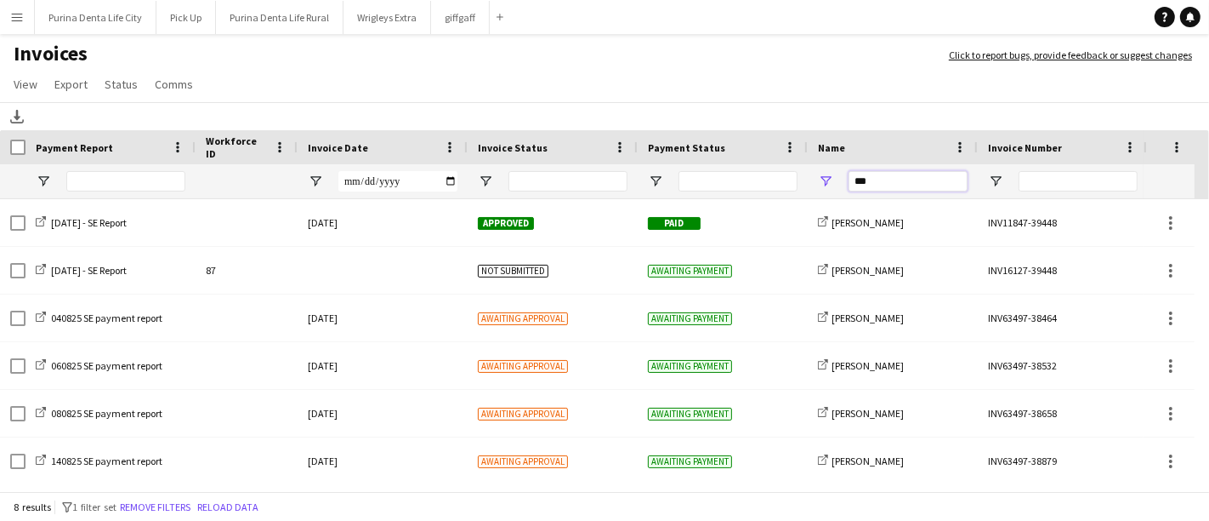
scroll to position [100, 0]
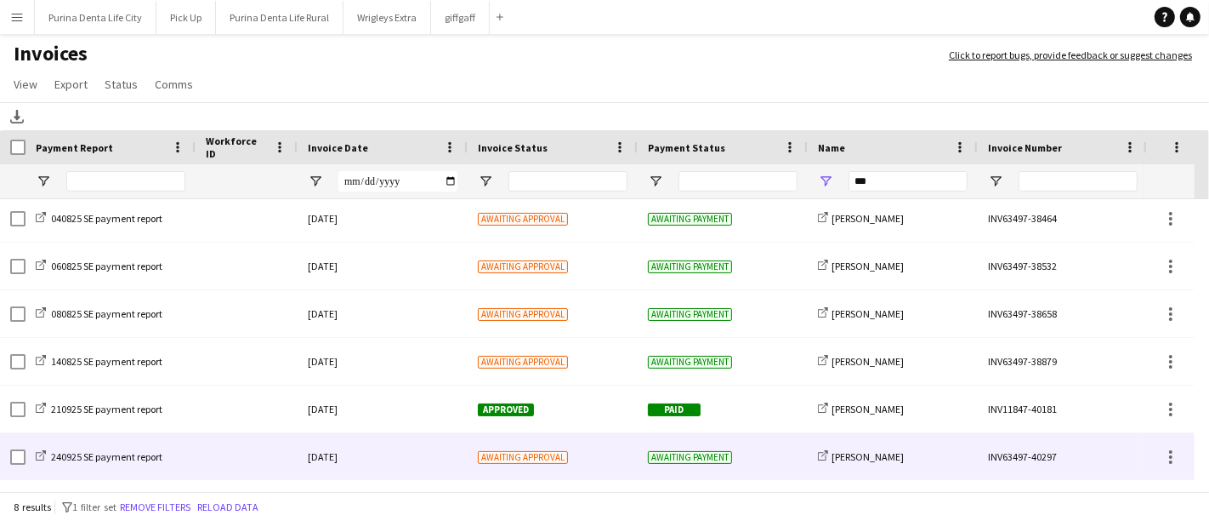
click at [532, 441] on div "Awaiting approval" at bounding box center [553, 456] width 170 height 47
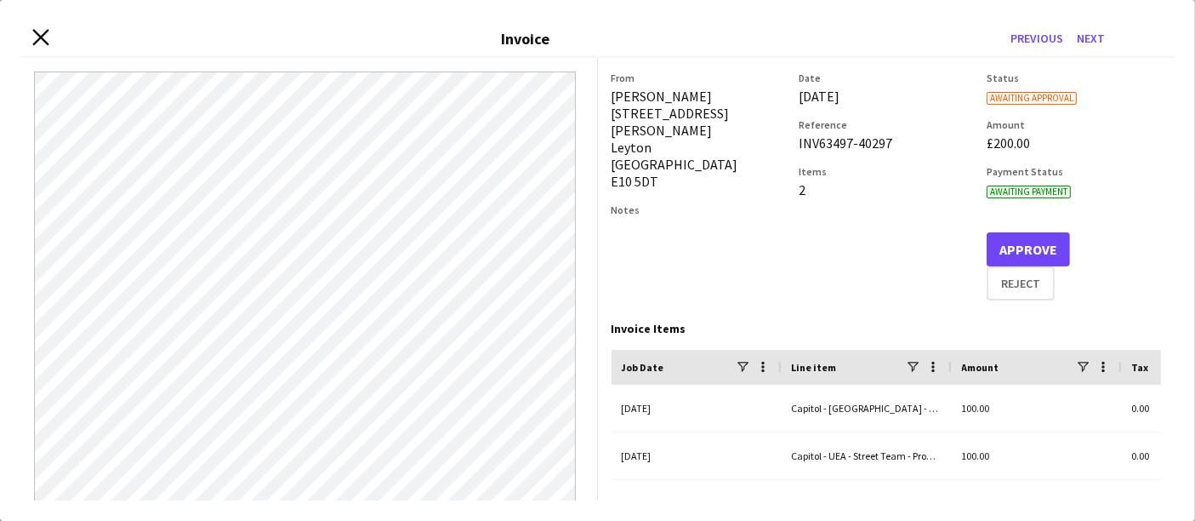
click at [42, 30] on icon "Close invoice dialog" at bounding box center [40, 37] width 16 height 16
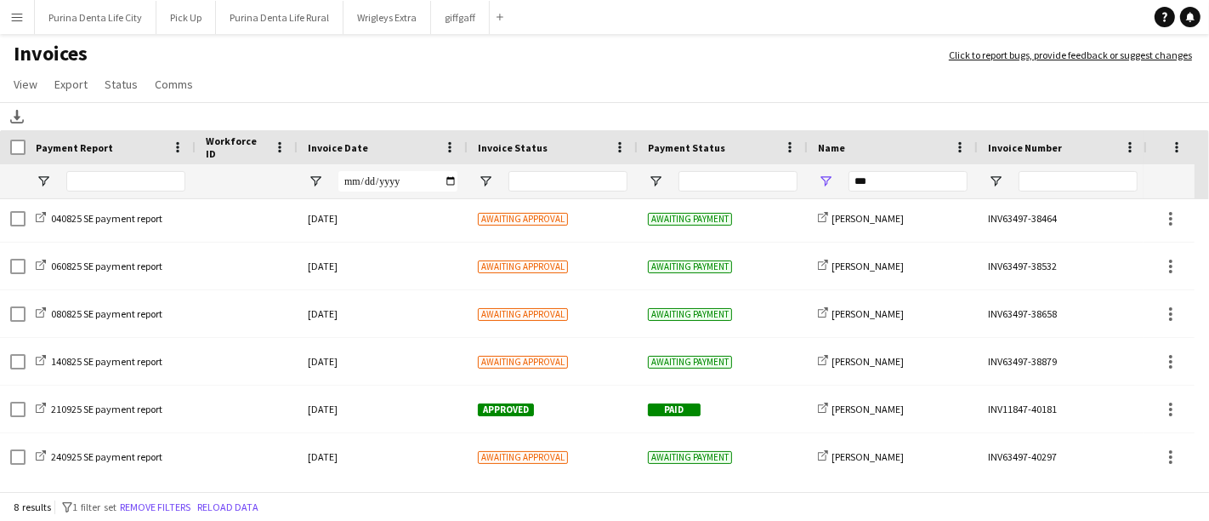
click at [11, 16] on app-icon "Menu" at bounding box center [17, 17] width 14 height 14
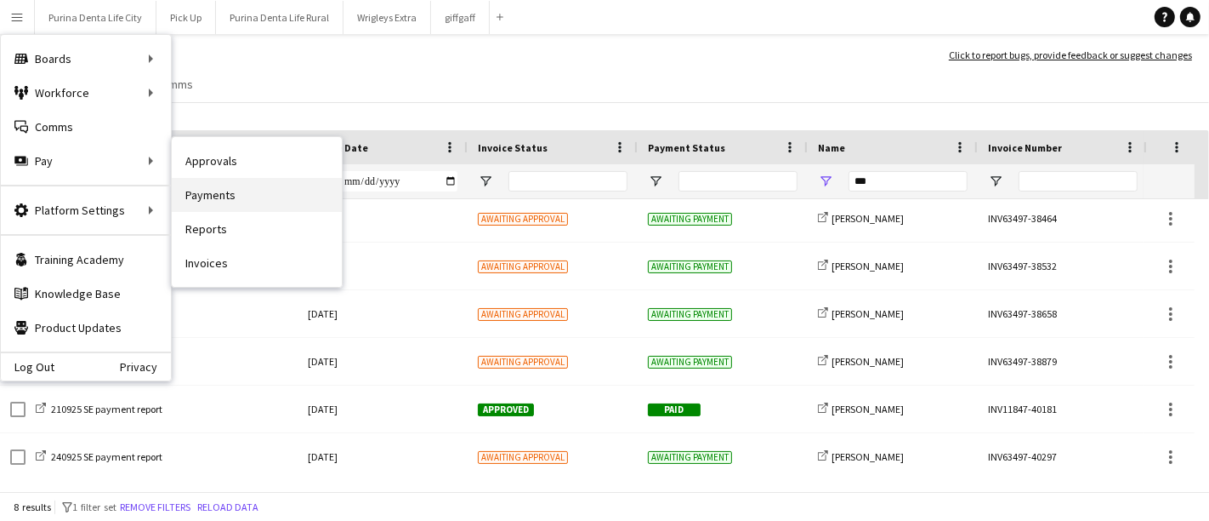
click at [251, 192] on link "Payments" at bounding box center [257, 195] width 170 height 34
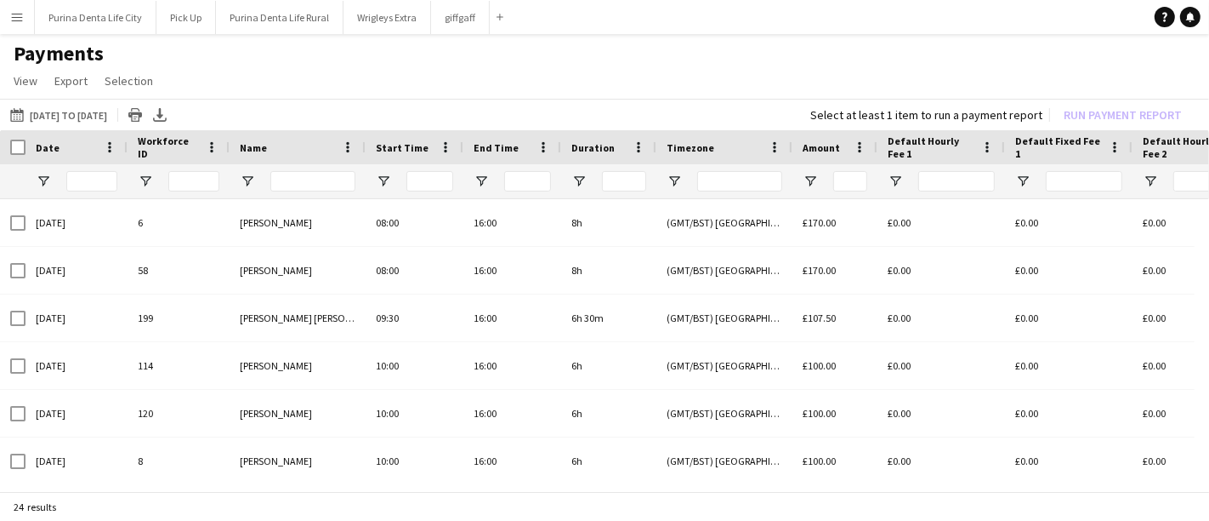
click at [103, 125] on div "[DATE] to [DATE] [DATE] to [DATE] [DATE] This Week This Month [DATE] Last Week …" at bounding box center [604, 114] width 1209 height 31
click at [103, 118] on button "[DATE] to [DATE] [DATE] to [DATE]" at bounding box center [59, 115] width 104 height 20
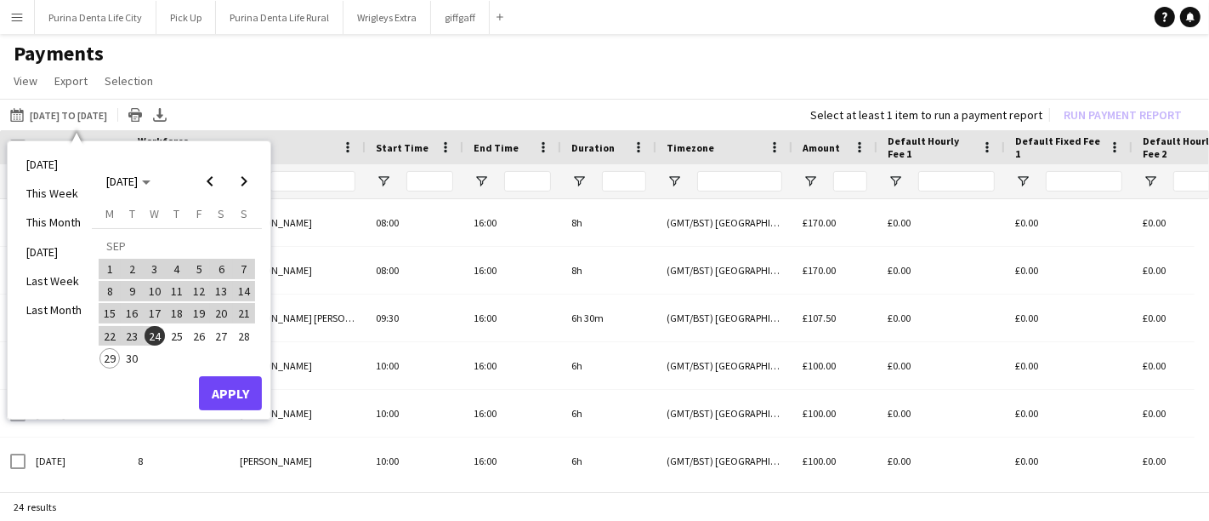
click at [117, 353] on span "29" at bounding box center [110, 358] width 20 height 20
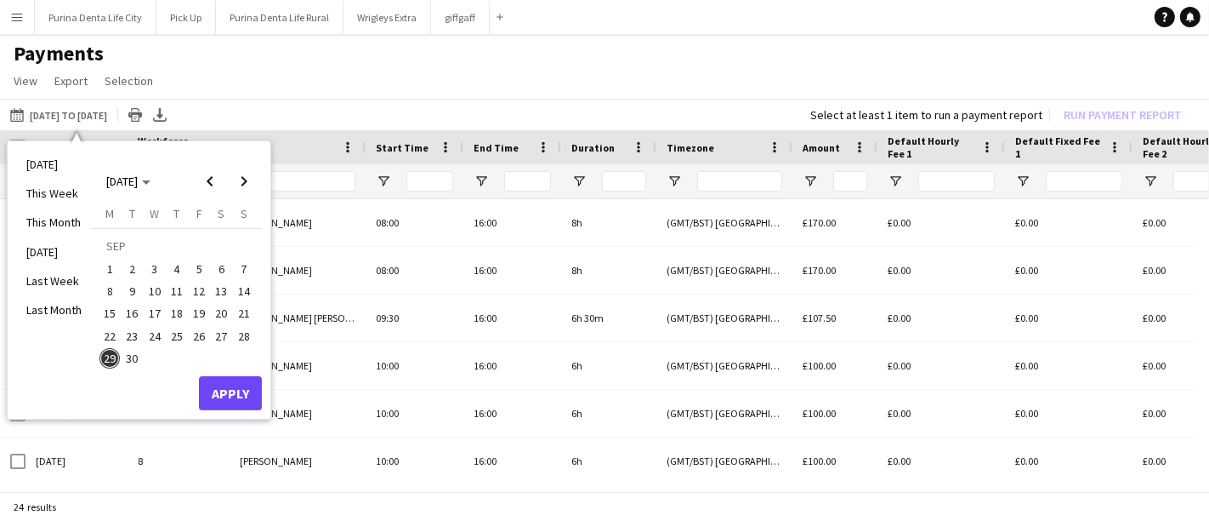
click at [111, 268] on span "1" at bounding box center [110, 269] width 20 height 20
click at [111, 370] on div "[DATE] M [DATE] T [DATE] W [DATE] T [DATE] F [DATE] S [DATE] S [DATE] 2 3 4 5 6…" at bounding box center [177, 291] width 170 height 170
click at [103, 270] on span "1" at bounding box center [110, 269] width 20 height 20
click at [111, 366] on span "29" at bounding box center [110, 358] width 20 height 20
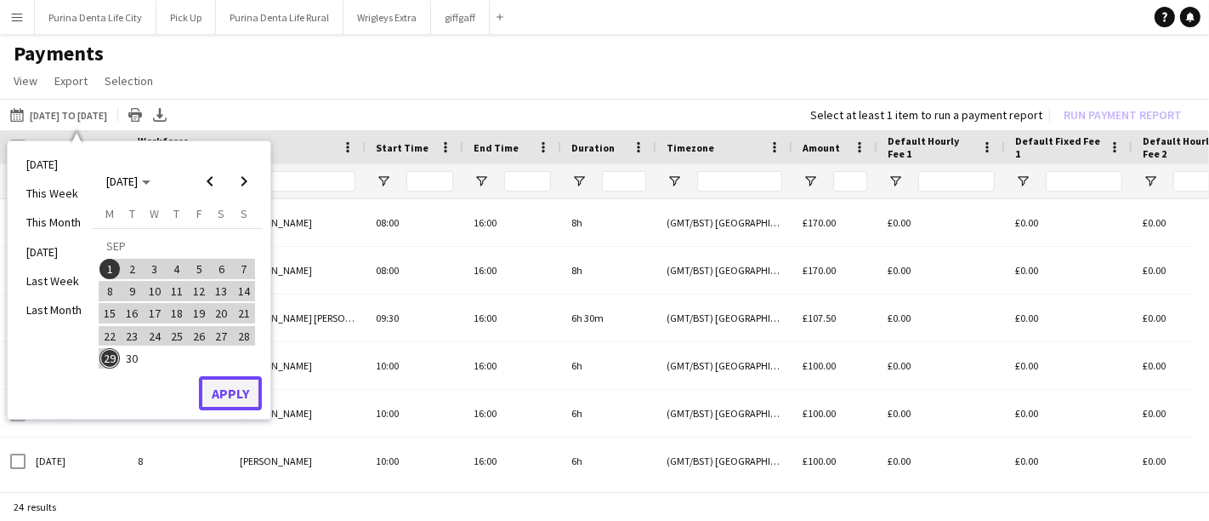
click at [242, 404] on button "Apply" at bounding box center [230, 393] width 63 height 34
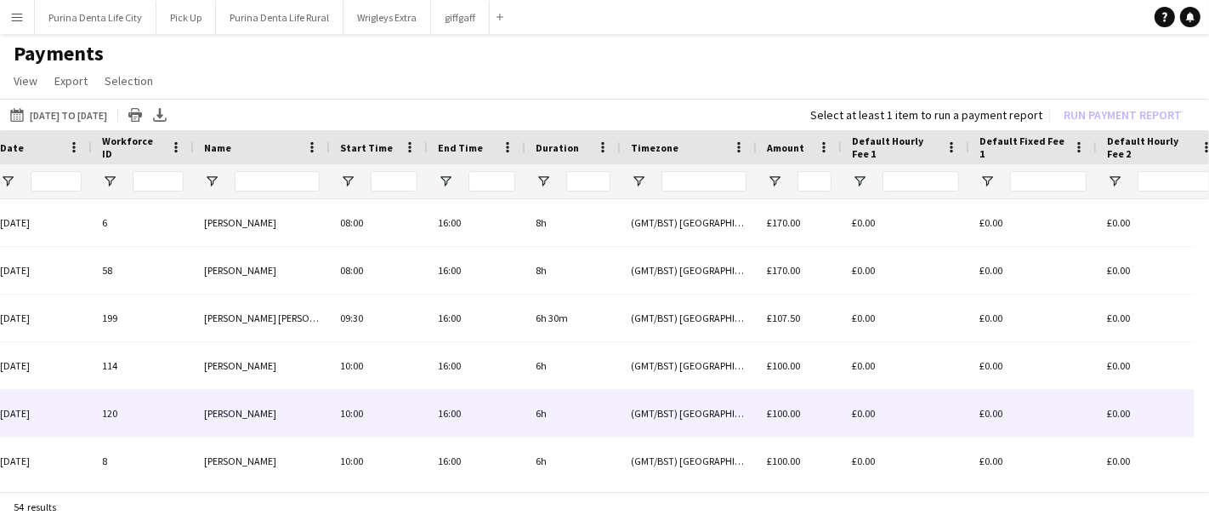
scroll to position [0, 2]
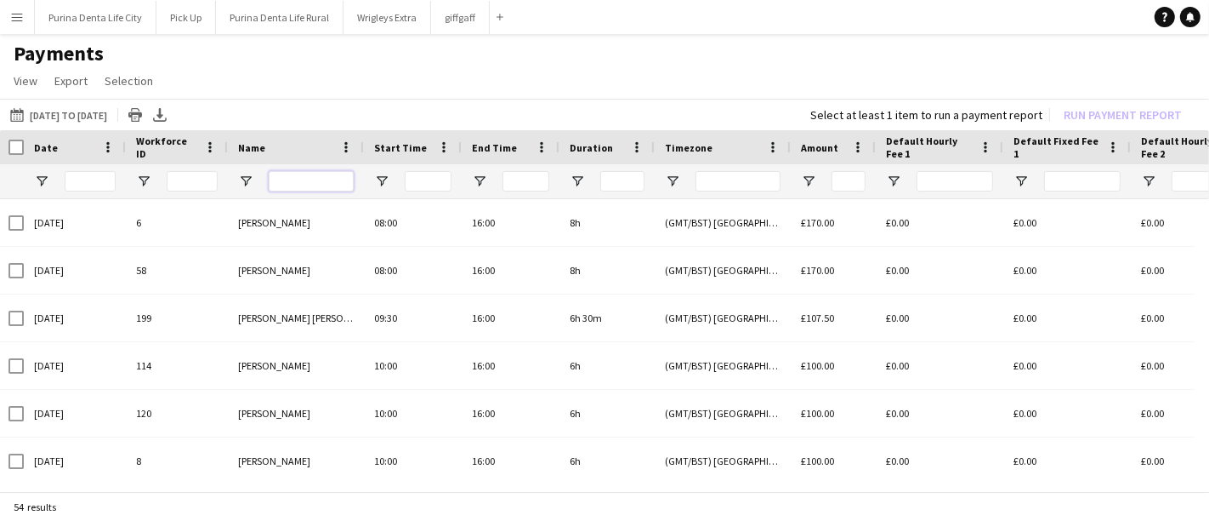
click at [327, 189] on input "Name Filter Input" at bounding box center [311, 181] width 85 height 20
type input "***"
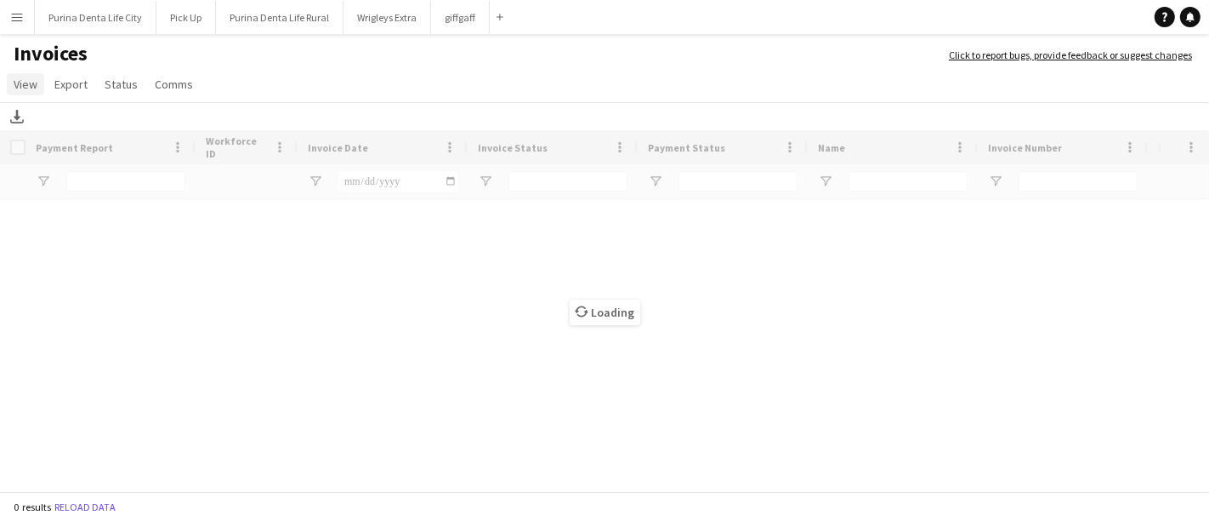
click at [30, 90] on span "View" at bounding box center [26, 84] width 24 height 15
click at [11, 9] on button "Menu" at bounding box center [17, 17] width 34 height 34
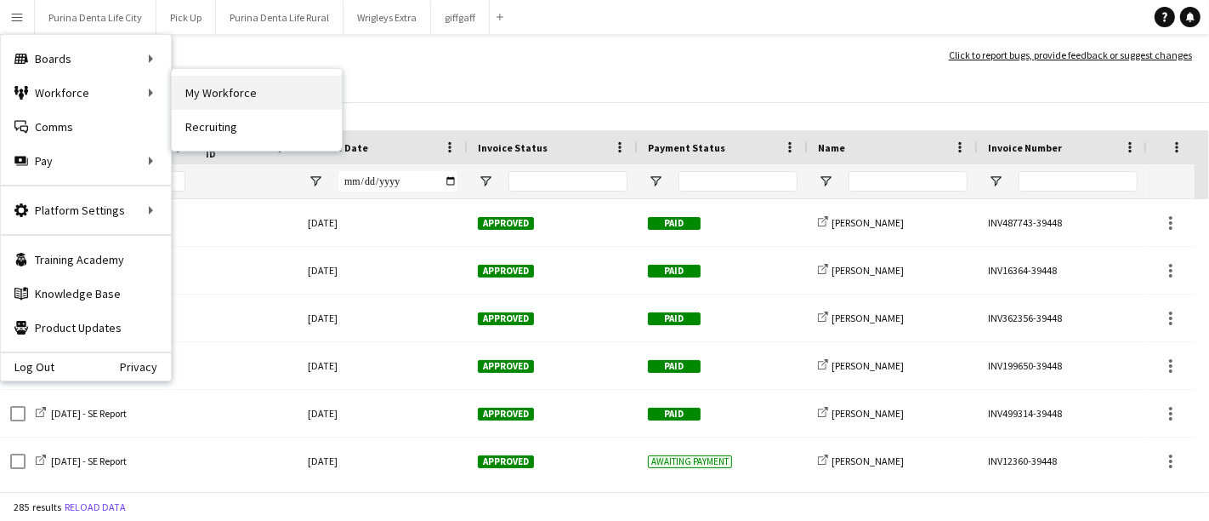
click at [205, 88] on link "My Workforce" at bounding box center [257, 93] width 170 height 34
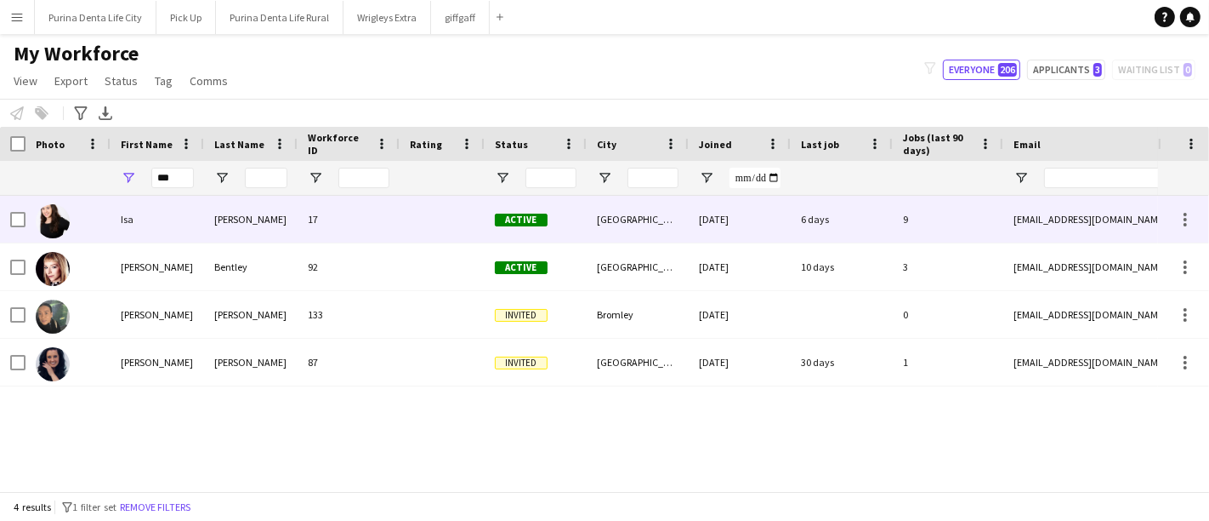
click at [191, 228] on div "Isa" at bounding box center [158, 219] width 94 height 47
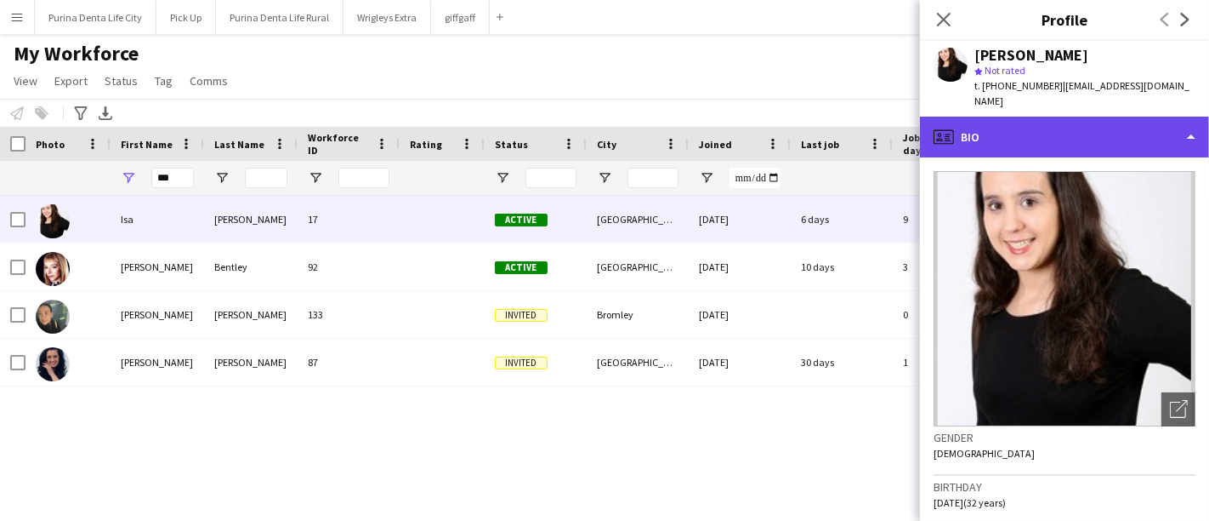
click at [1080, 117] on div "profile Bio" at bounding box center [1064, 137] width 289 height 41
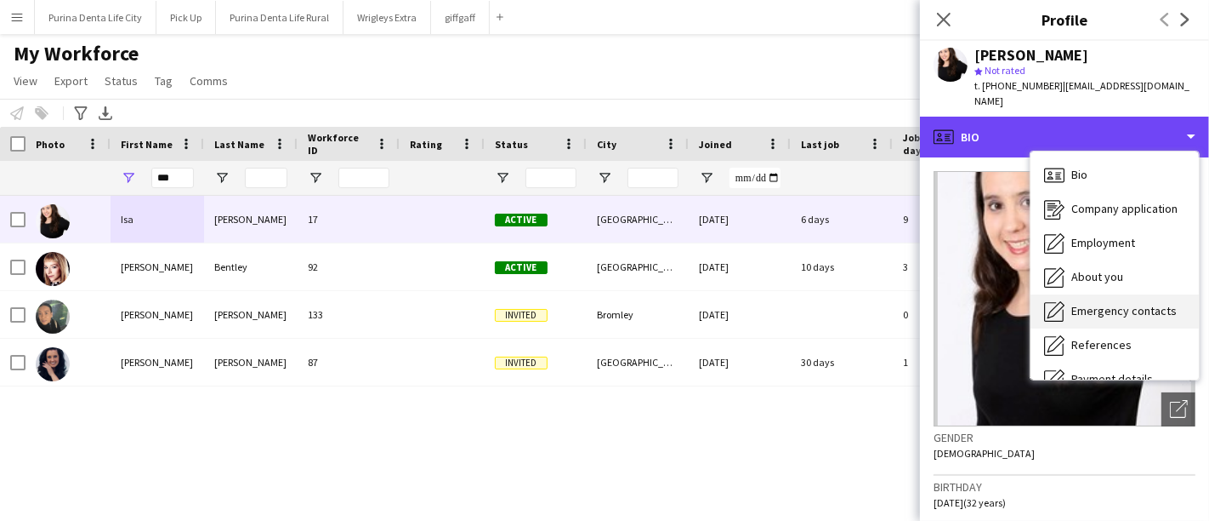
scroll to position [193, 0]
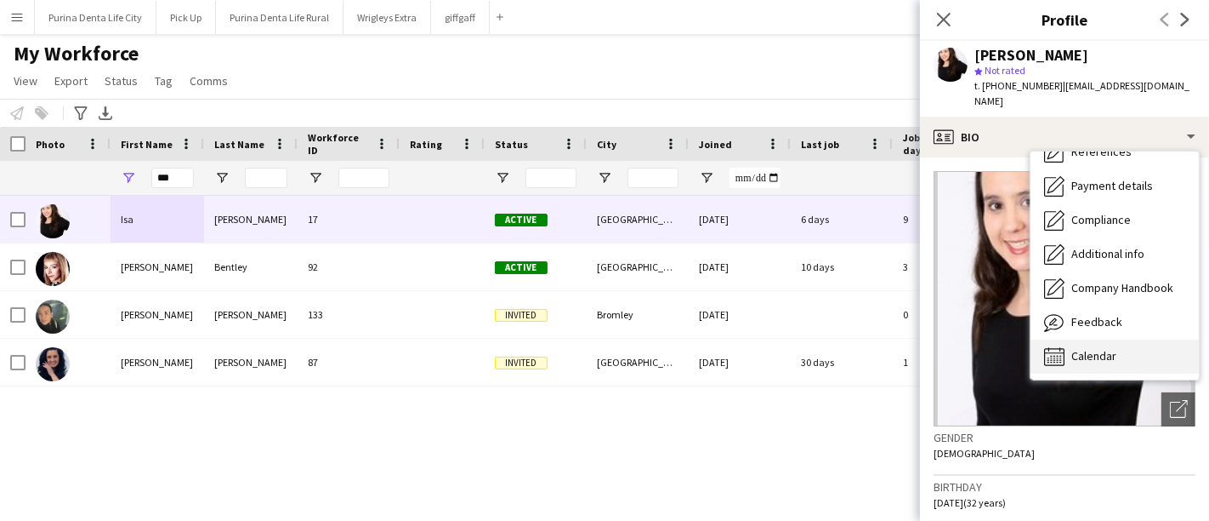
click at [1111, 348] on span "Calendar" at bounding box center [1094, 355] width 45 height 15
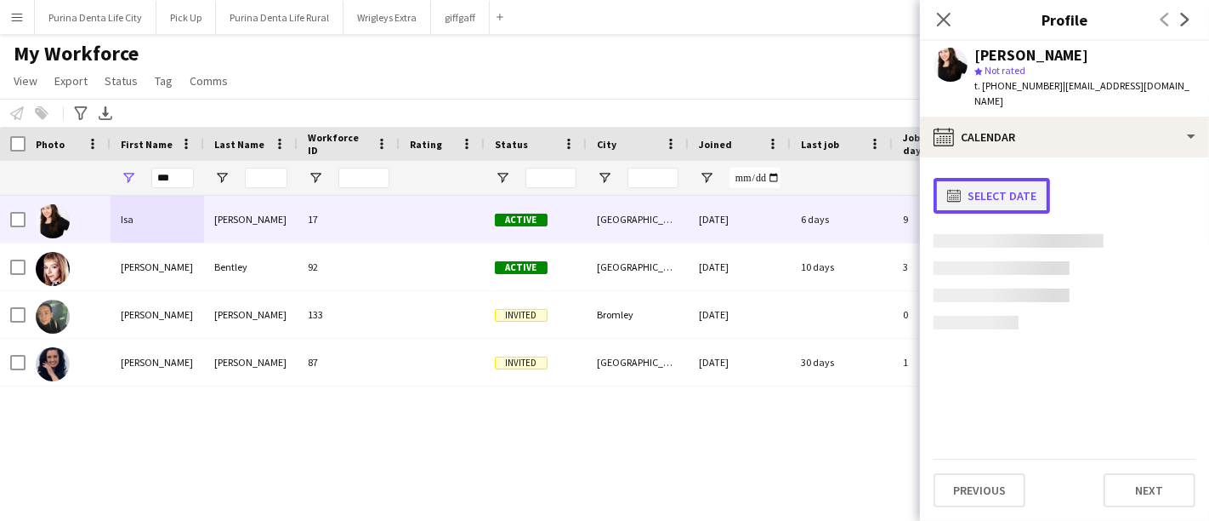
click at [1004, 179] on button "calendar-full Select date" at bounding box center [992, 196] width 117 height 36
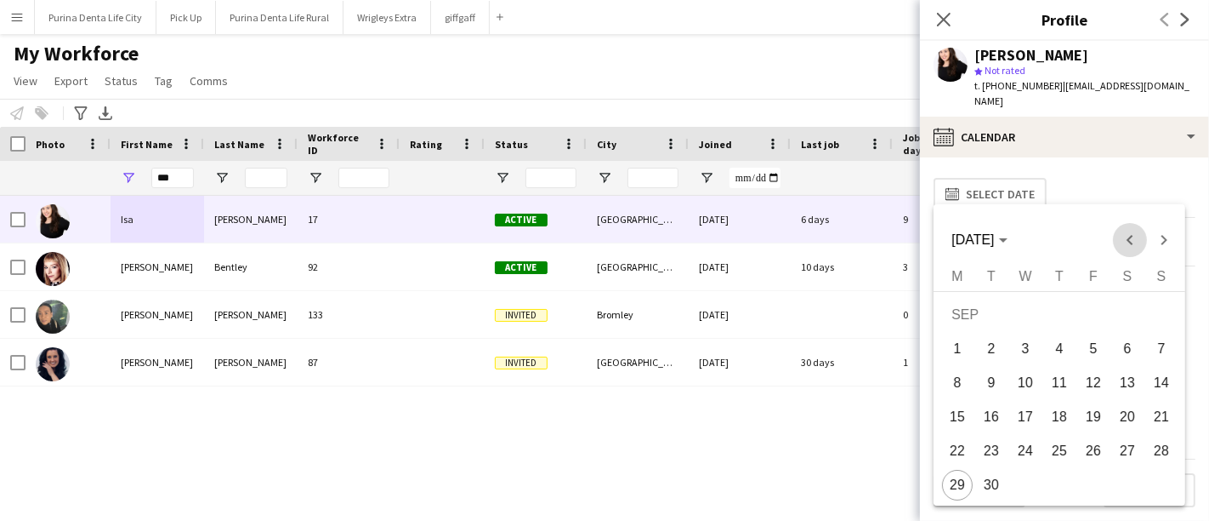
click at [1127, 237] on span "Previous month" at bounding box center [1130, 240] width 34 height 34
click at [1134, 237] on span "Previous month" at bounding box center [1130, 240] width 34 height 34
click at [1024, 487] on span "30" at bounding box center [1025, 485] width 31 height 31
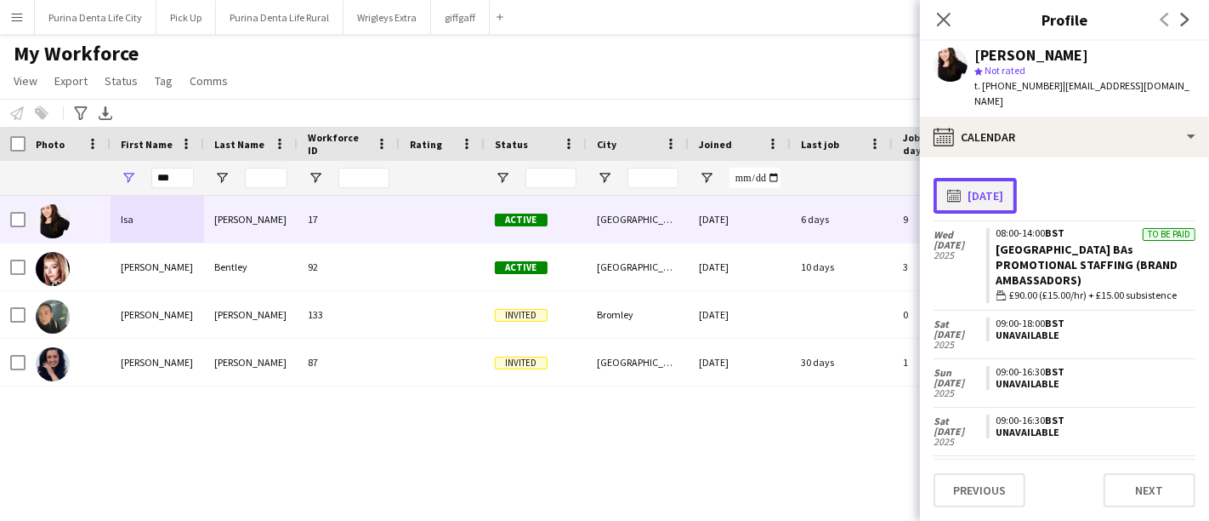
click at [996, 180] on button "calendar-full 30-07-2025" at bounding box center [975, 196] width 83 height 36
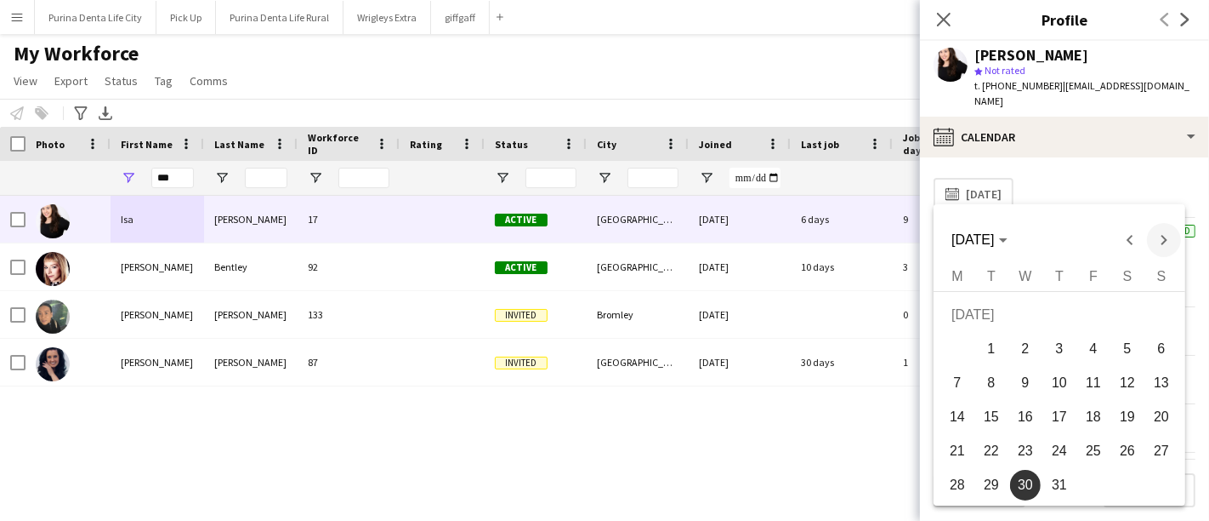
click at [1157, 242] on span "Next month" at bounding box center [1164, 240] width 34 height 34
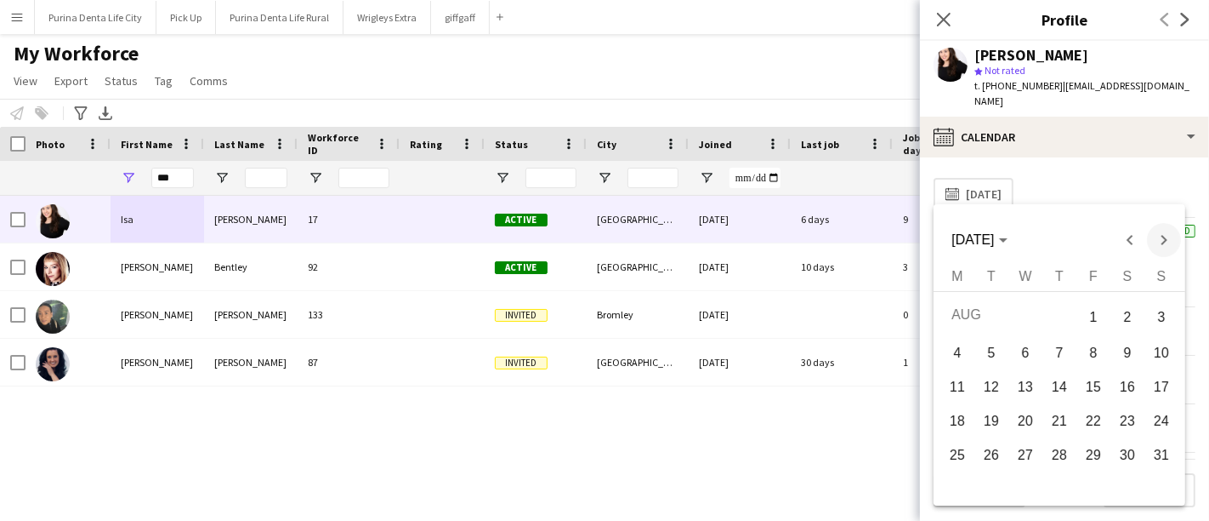
click at [1157, 242] on span "Next month" at bounding box center [1164, 240] width 34 height 34
click at [1135, 237] on span "Previous month" at bounding box center [1130, 240] width 34 height 34
click at [1164, 313] on span "3" at bounding box center [1162, 316] width 31 height 35
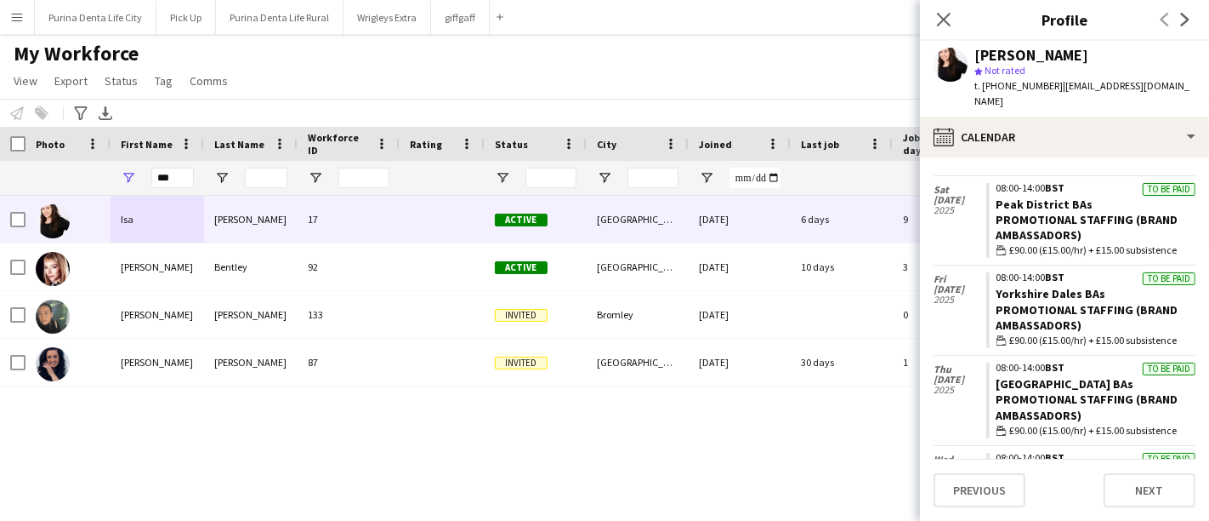
scroll to position [0, 0]
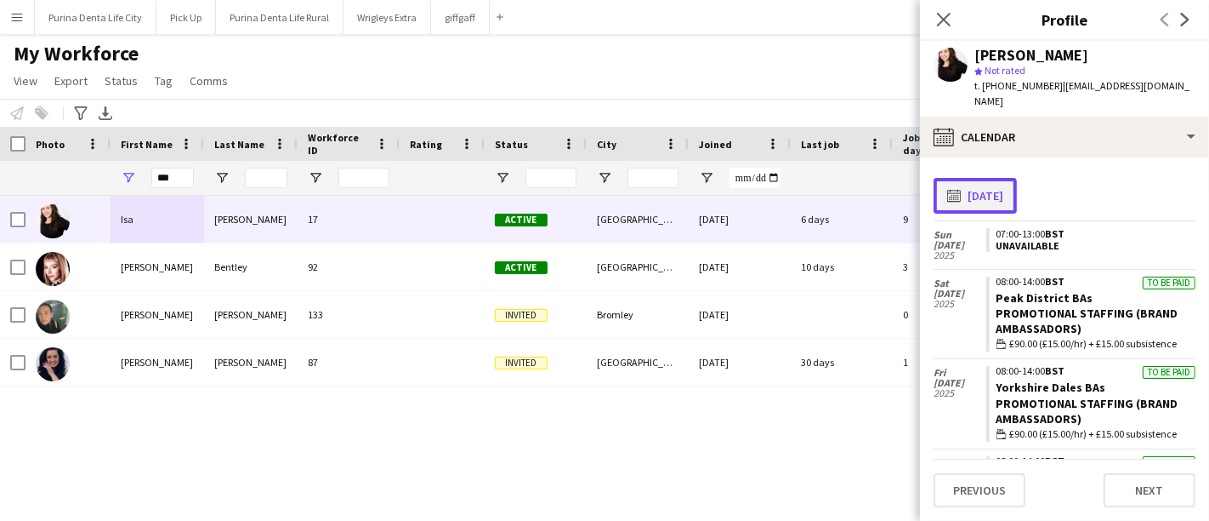
click at [1006, 193] on button "calendar-full 03-08-2025" at bounding box center [975, 196] width 83 height 36
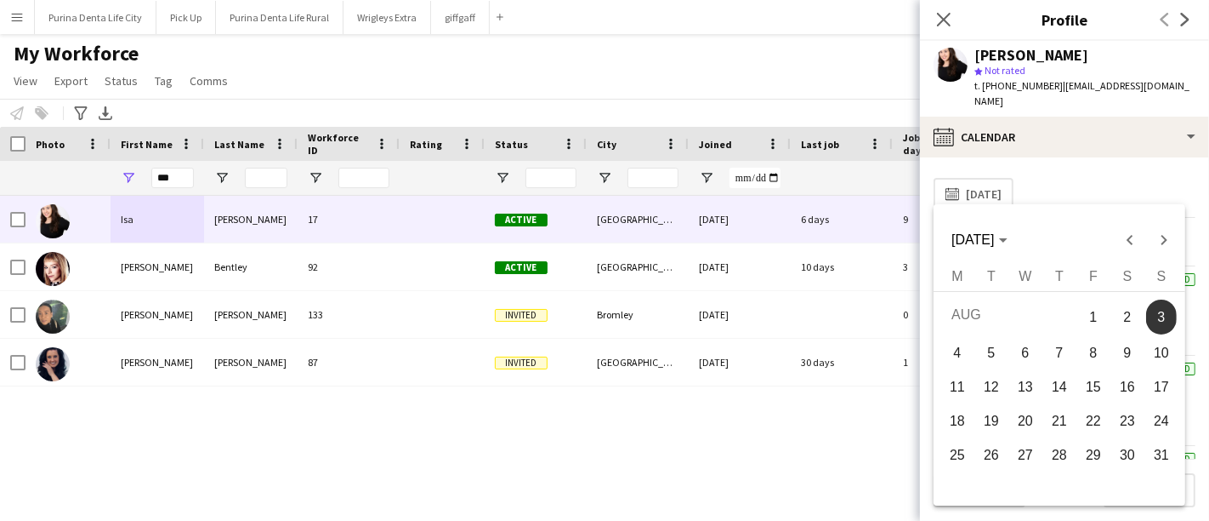
click at [1028, 356] on span "6" at bounding box center [1025, 353] width 31 height 31
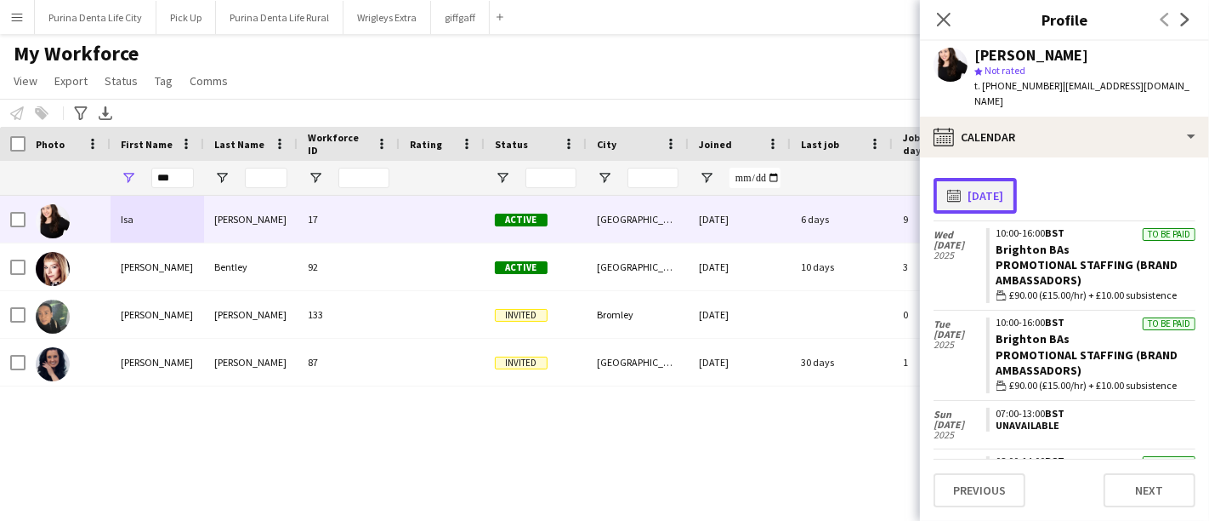
click at [1008, 179] on button "calendar-full 06-08-2025" at bounding box center [975, 196] width 83 height 36
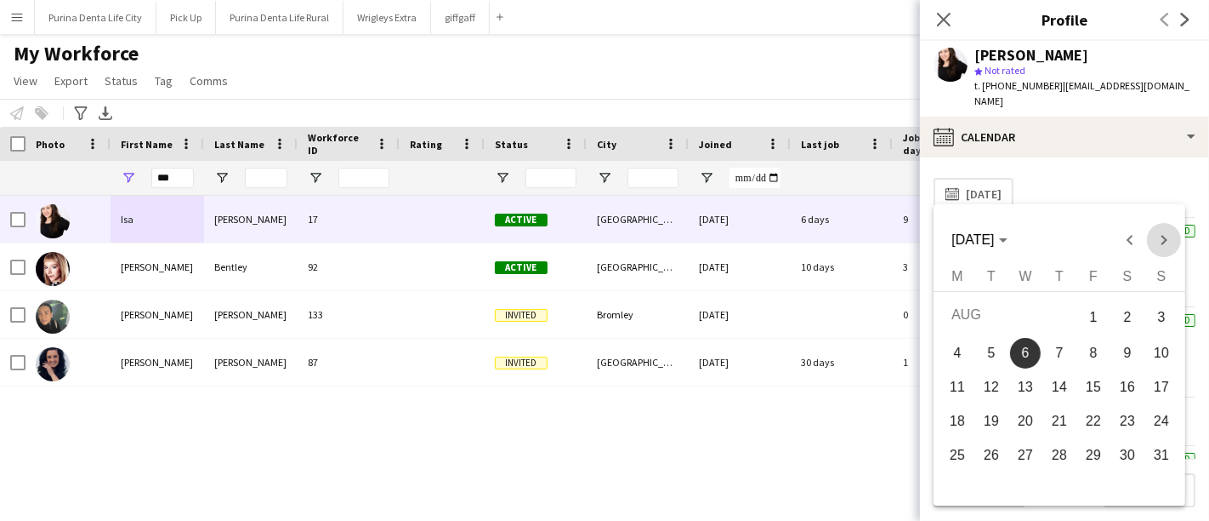
click at [1161, 247] on span "Next month" at bounding box center [1164, 240] width 34 height 34
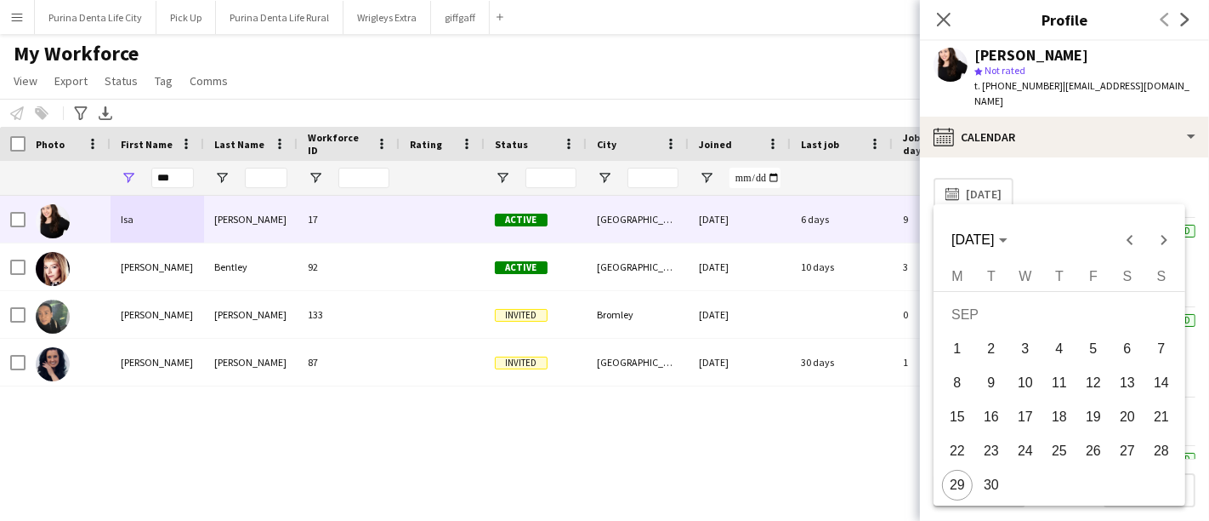
click at [1022, 452] on span "24" at bounding box center [1025, 450] width 31 height 31
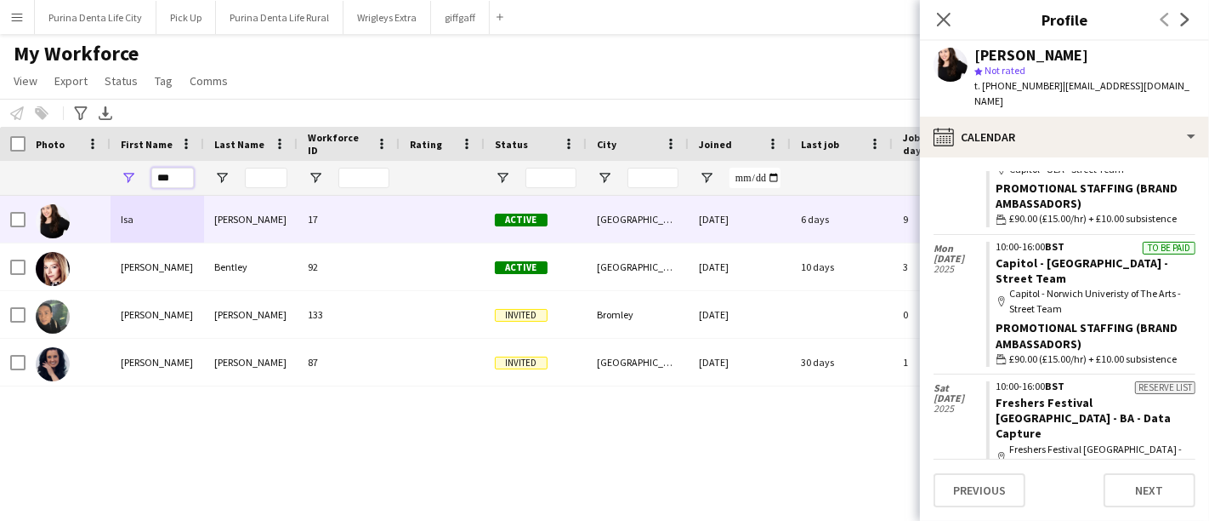
scroll to position [137, 0]
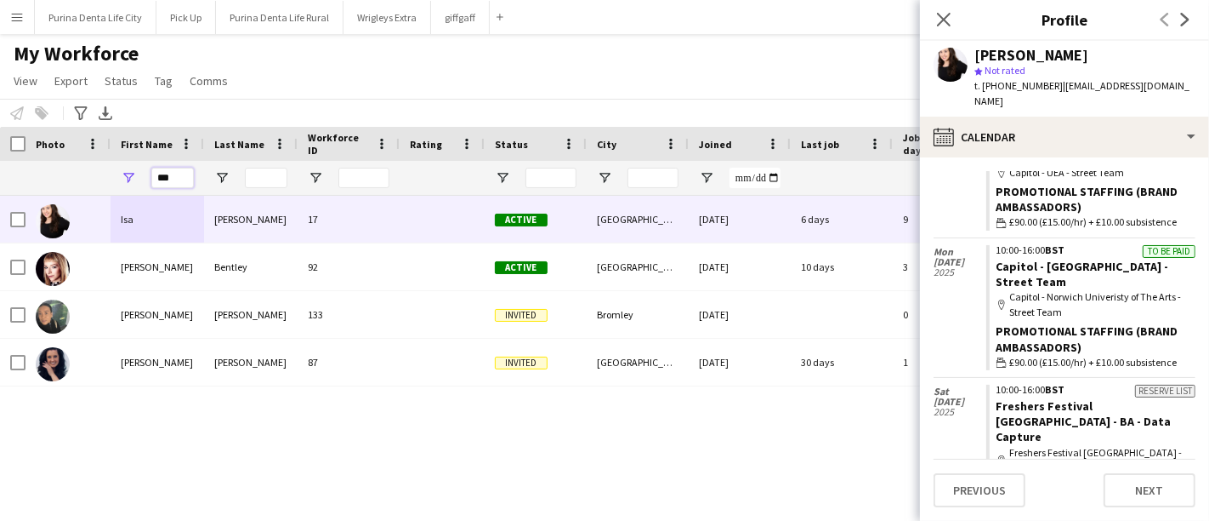
click at [166, 171] on input "***" at bounding box center [172, 178] width 43 height 20
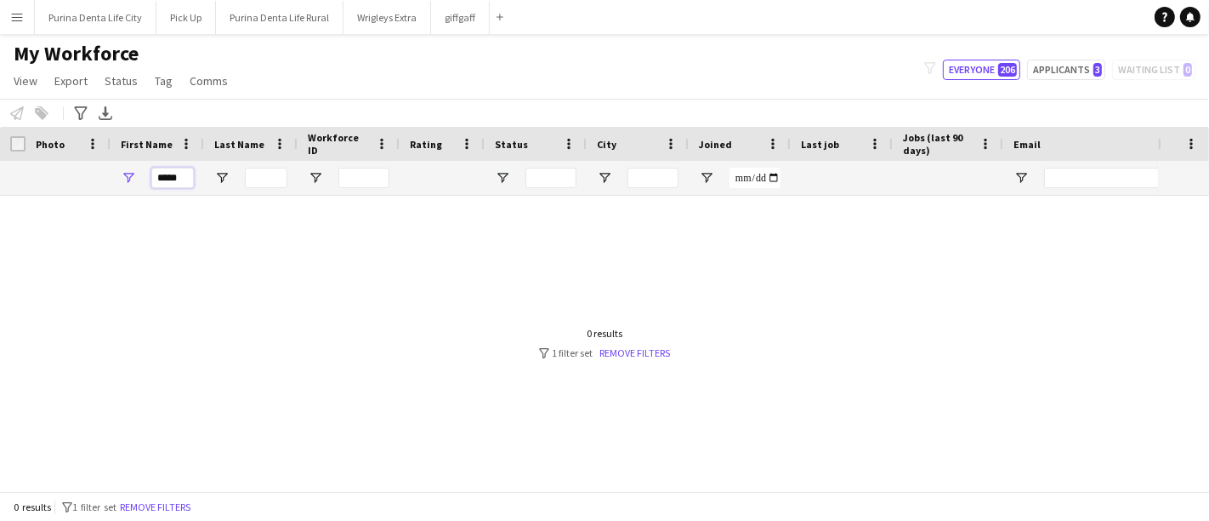
type input "*****"
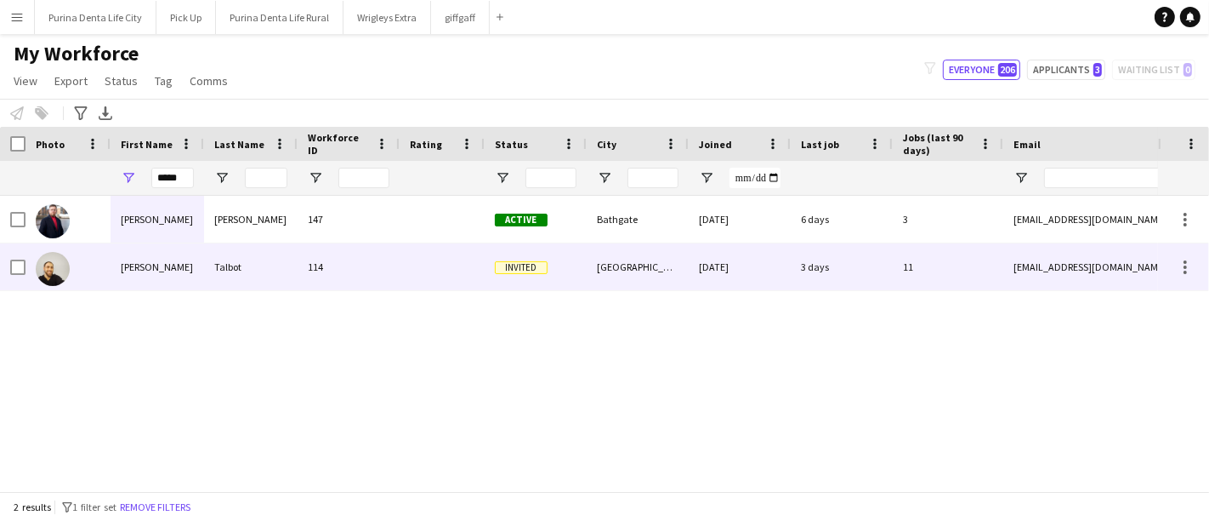
click at [296, 262] on div "Talbot" at bounding box center [251, 266] width 94 height 47
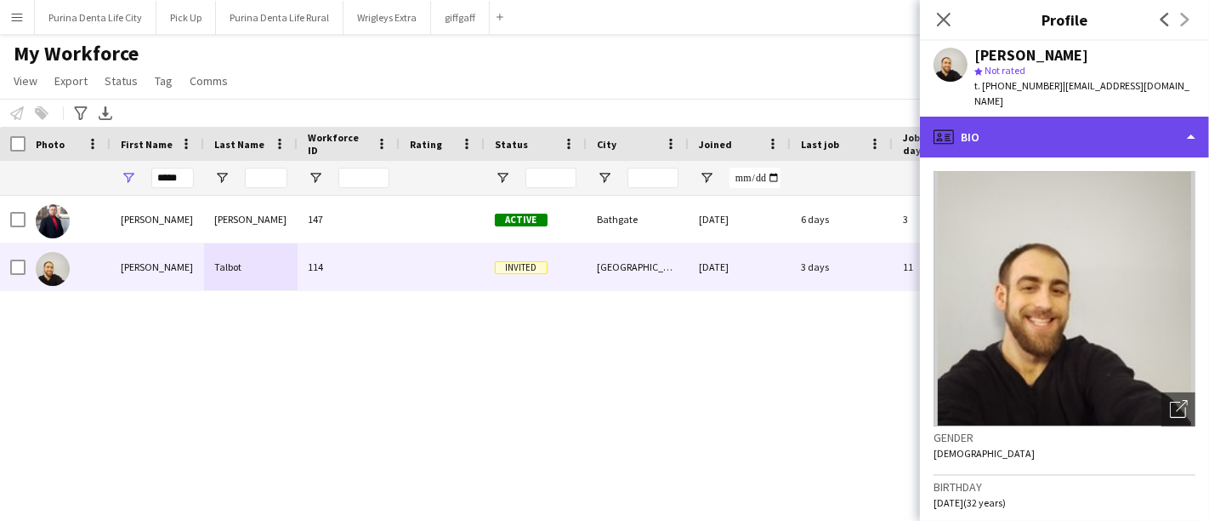
click at [1059, 122] on div "profile Bio" at bounding box center [1064, 137] width 289 height 41
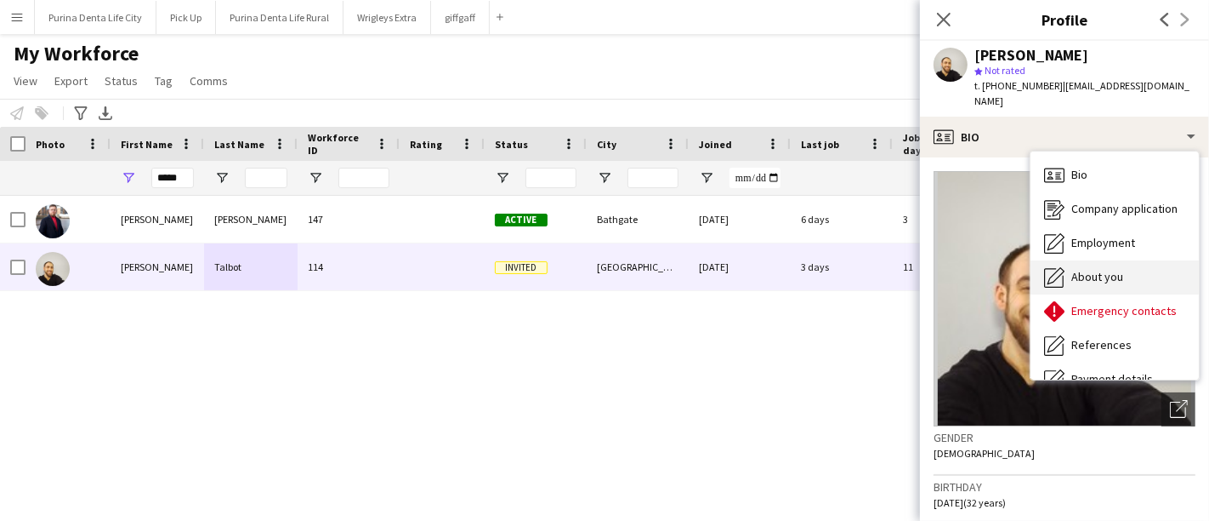
click at [1096, 269] on span "About you" at bounding box center [1098, 276] width 52 height 15
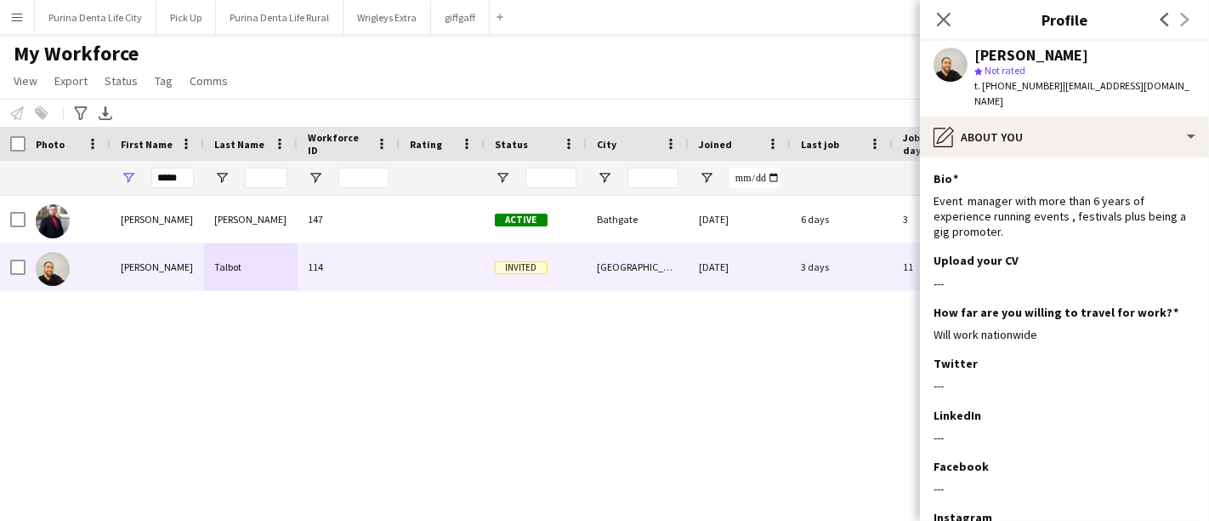
scroll to position [14, 0]
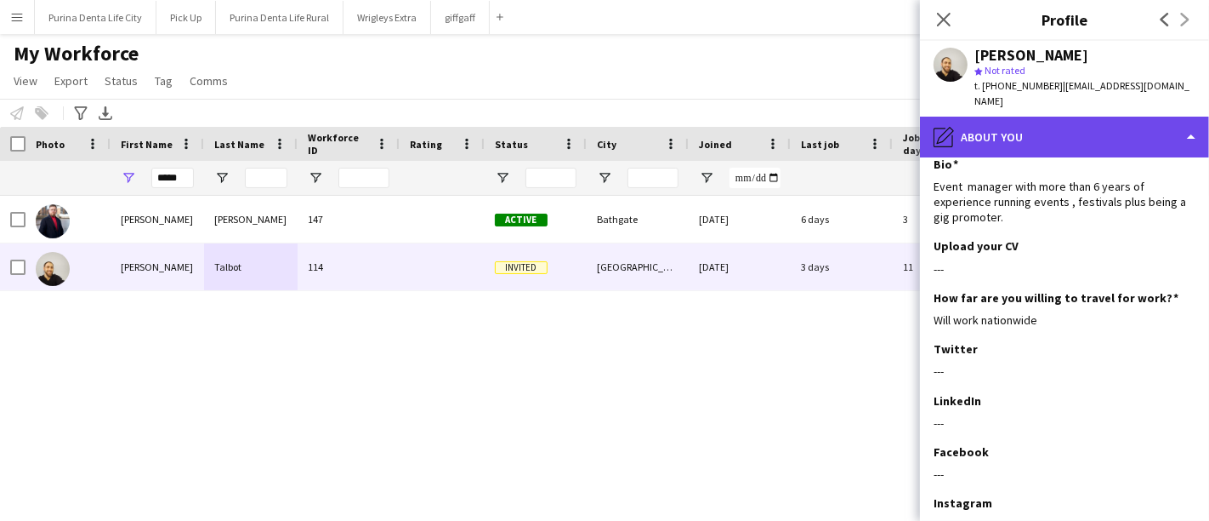
click at [1079, 132] on div "pencil4 About you" at bounding box center [1064, 137] width 289 height 41
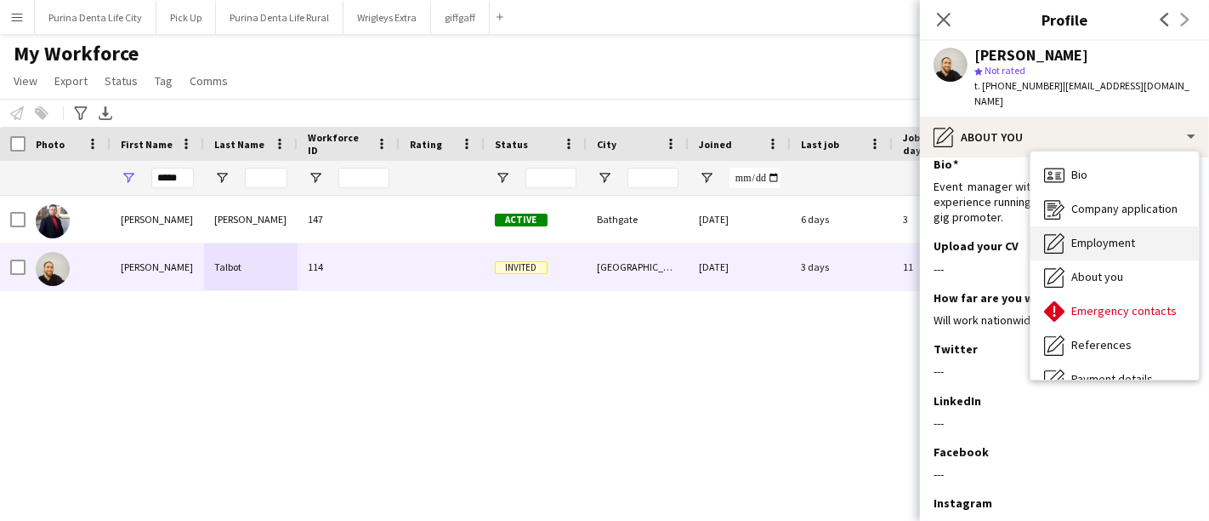
click at [1093, 235] on span "Employment" at bounding box center [1104, 242] width 64 height 15
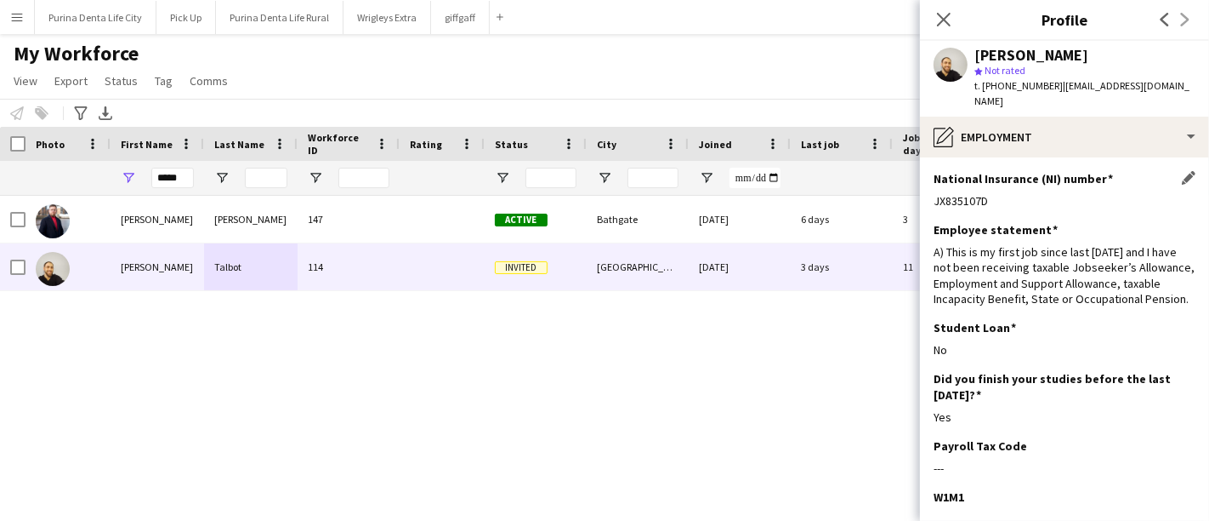
scroll to position [0, 0]
drag, startPoint x: 999, startPoint y: 188, endPoint x: 931, endPoint y: 190, distance: 67.2
click at [931, 190] on app-section-data-types "National Insurance (NI) number Edit this field JX835107D Employee statement Edi…" at bounding box center [1064, 338] width 289 height 363
copy div "JX835107D"
